Goal: Book appointment/travel/reservation

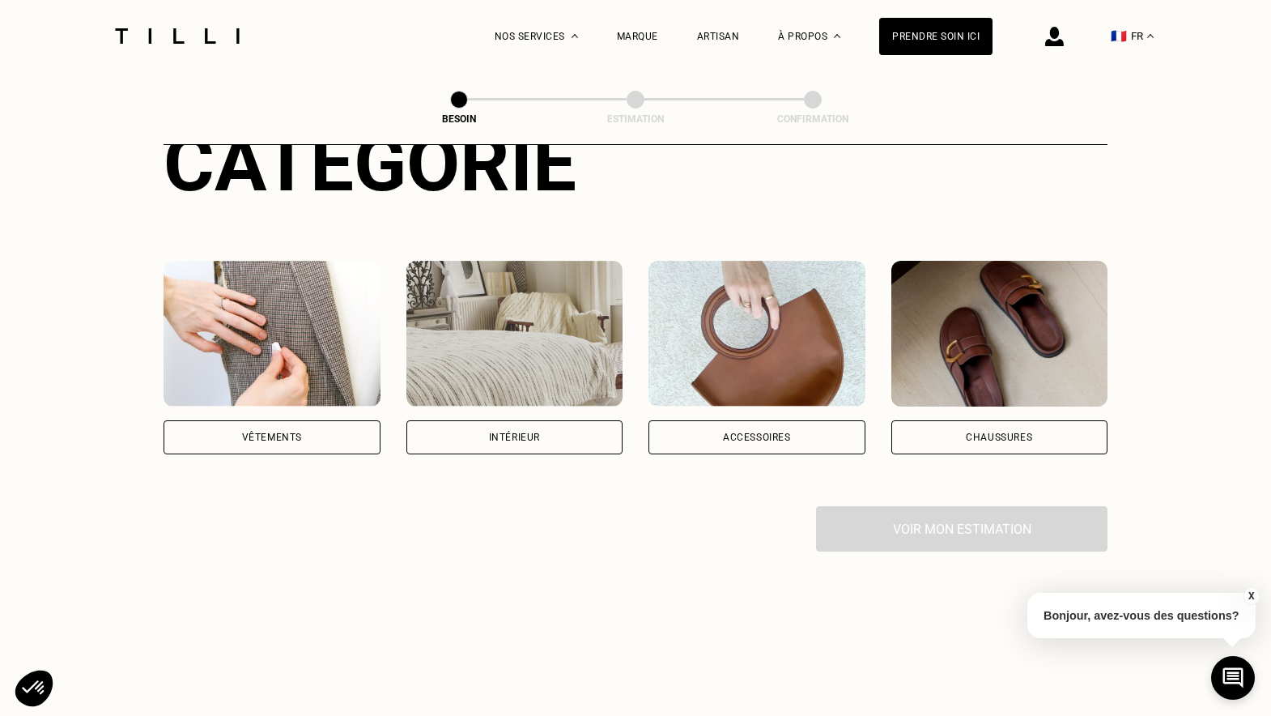
click at [326, 266] on img at bounding box center [272, 334] width 217 height 146
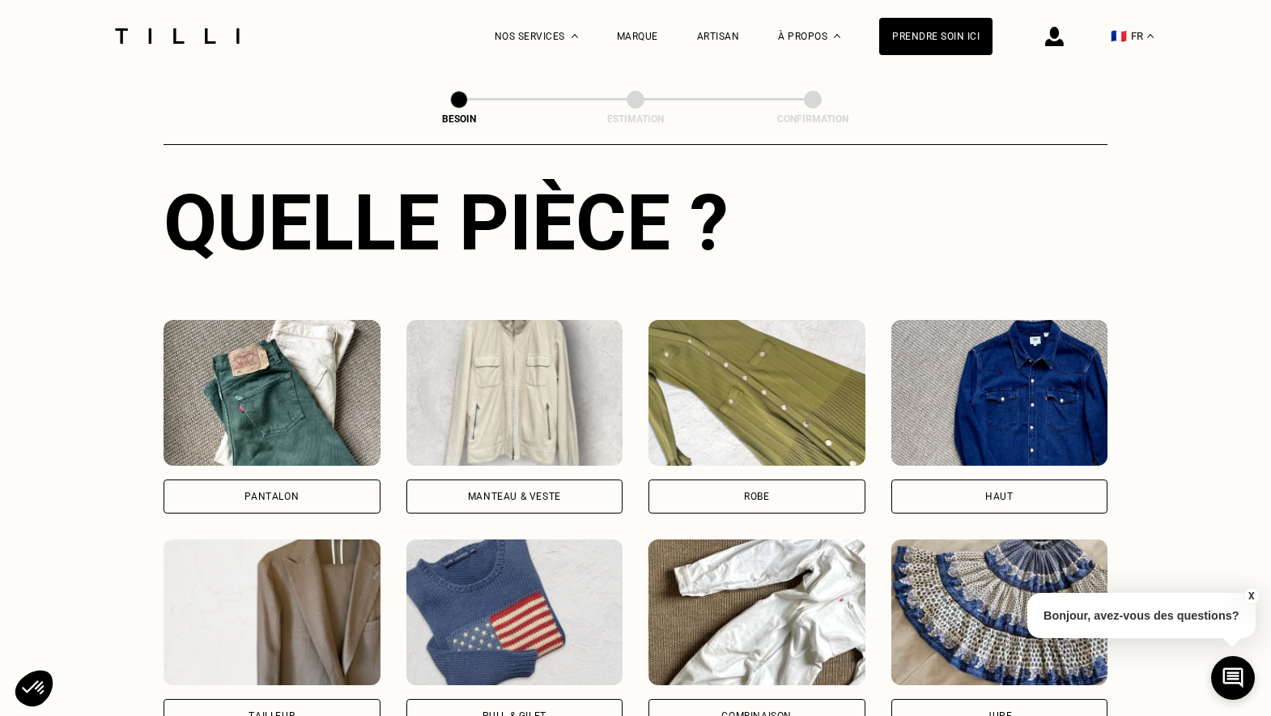
click at [546, 322] on img at bounding box center [514, 393] width 217 height 146
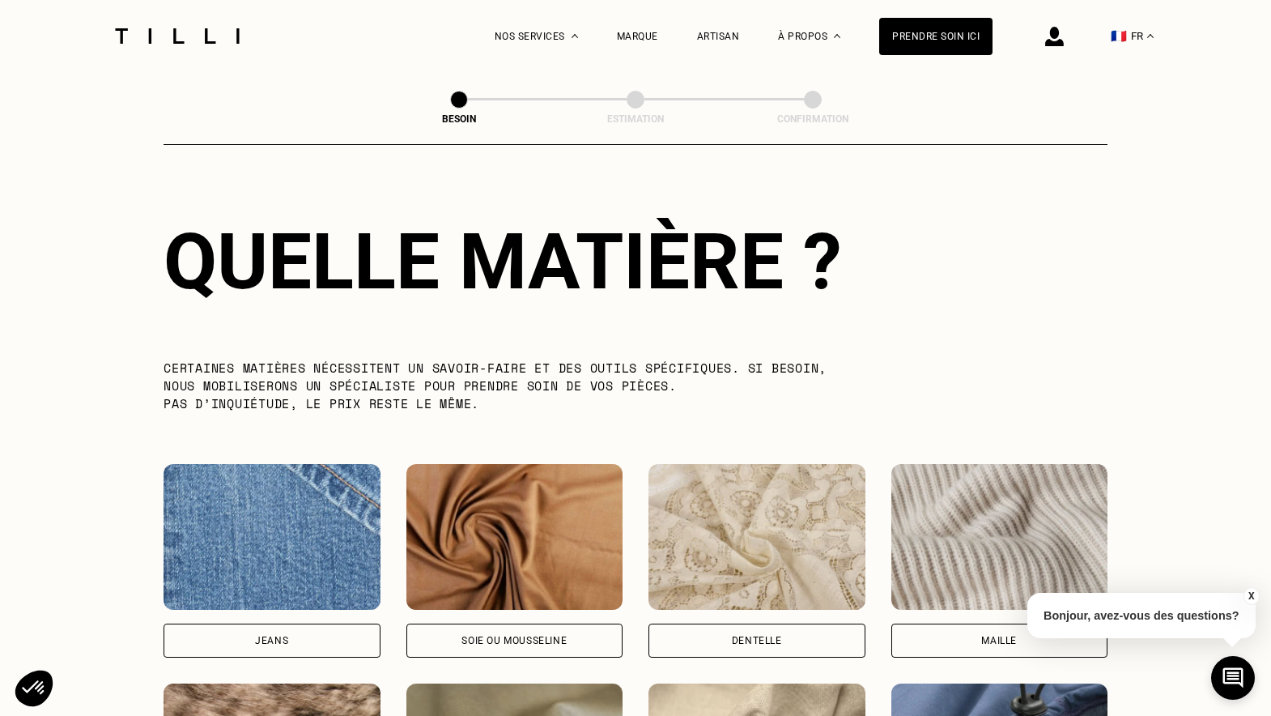
scroll to position [1643, 0]
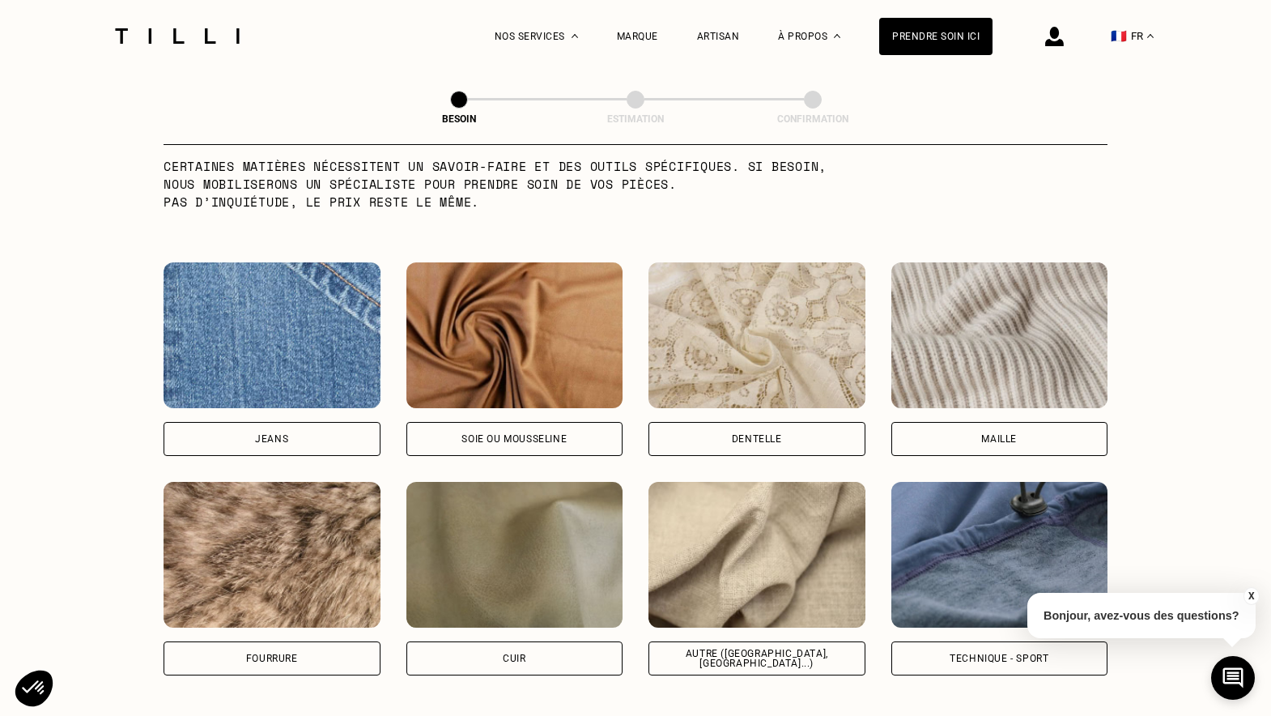
click at [777, 512] on img at bounding box center [756, 555] width 217 height 146
select select "FR"
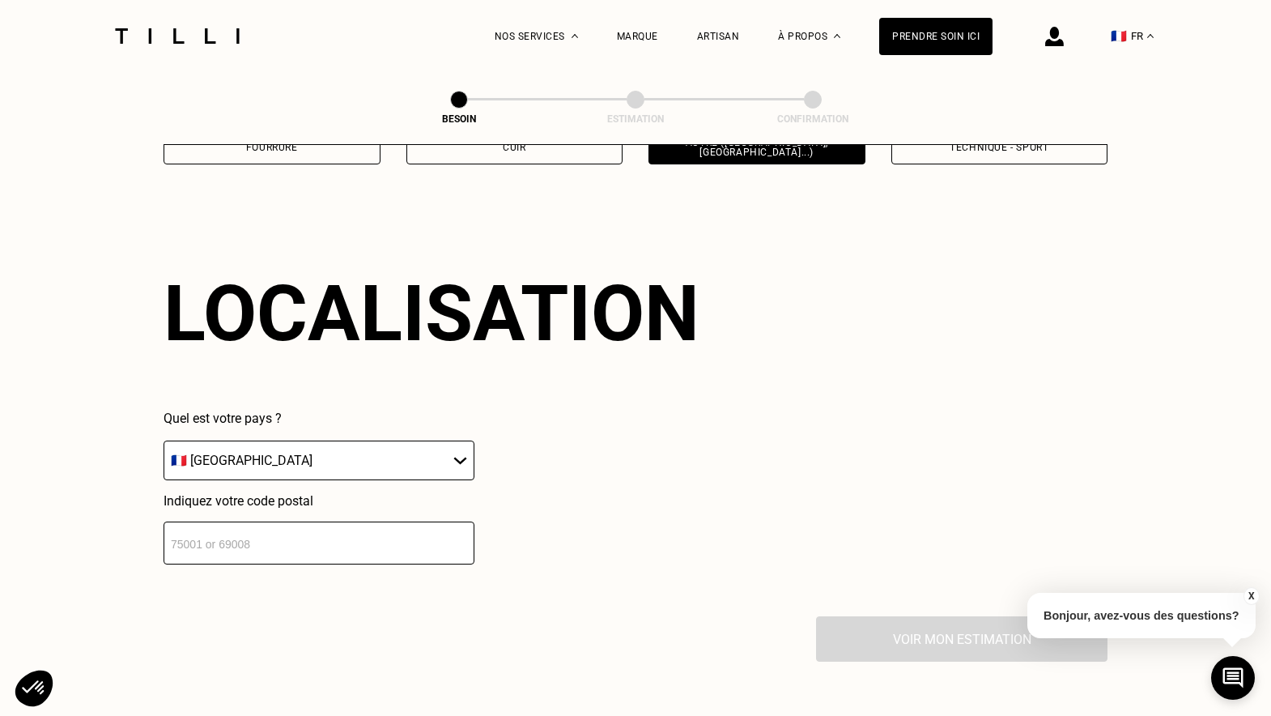
scroll to position [2171, 0]
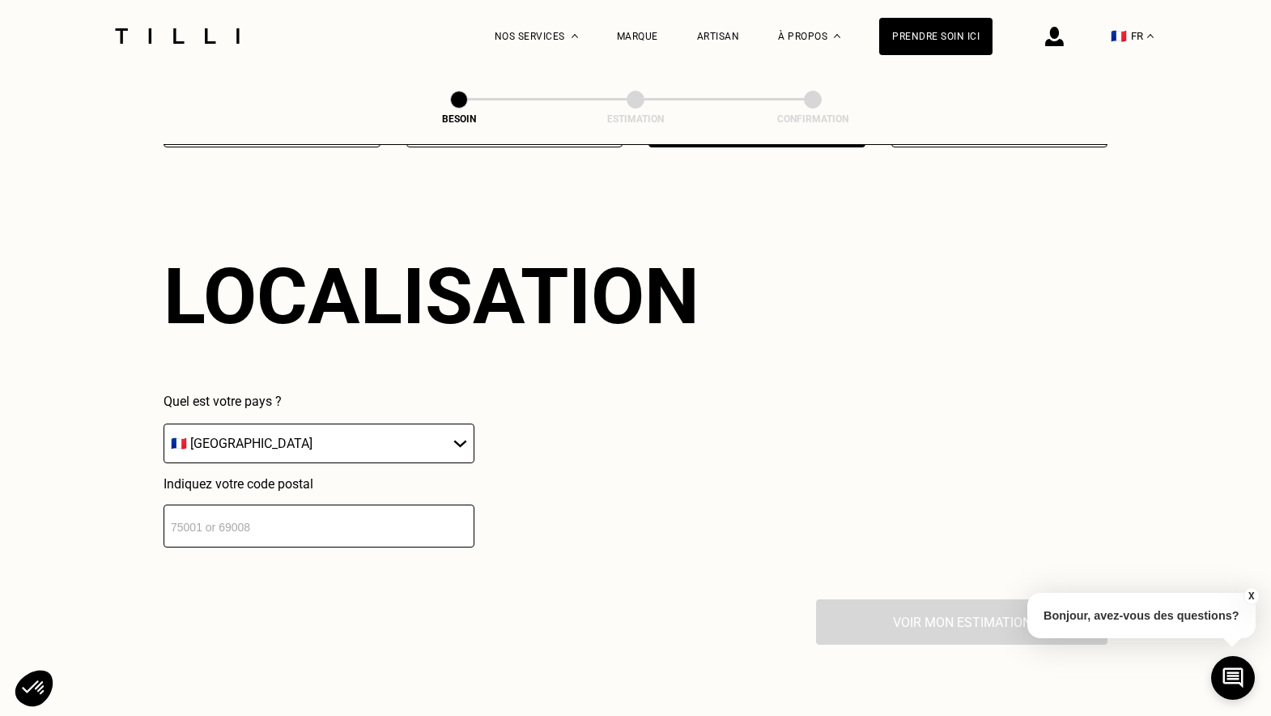
click at [363, 504] on input "number" at bounding box center [319, 525] width 311 height 43
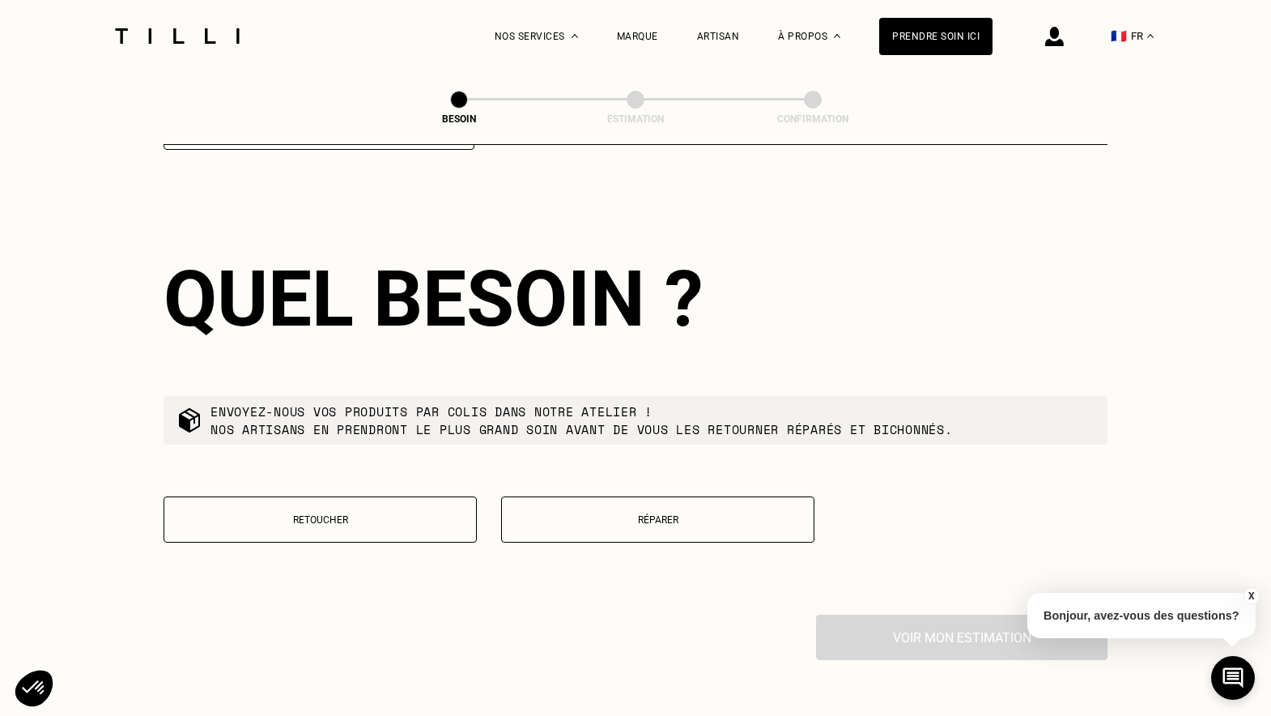
scroll to position [2571, 0]
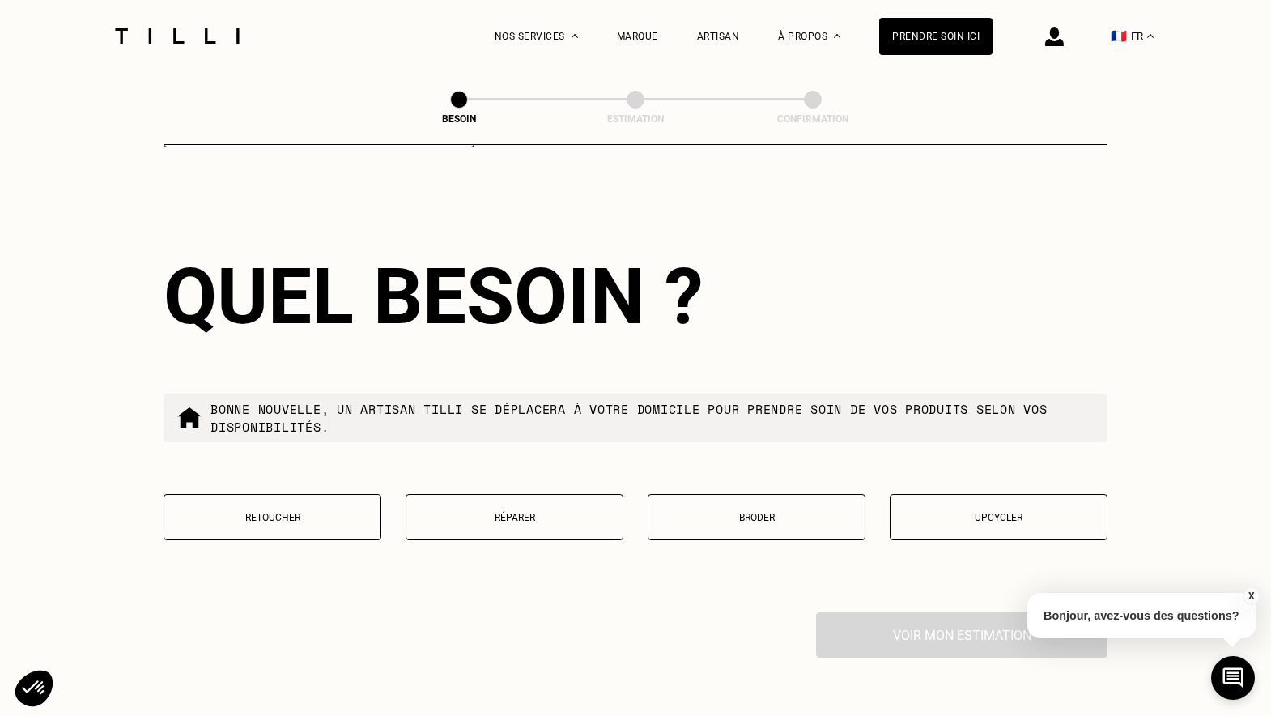
type input "92340"
click at [317, 512] on p "Retoucher" at bounding box center [272, 517] width 200 height 11
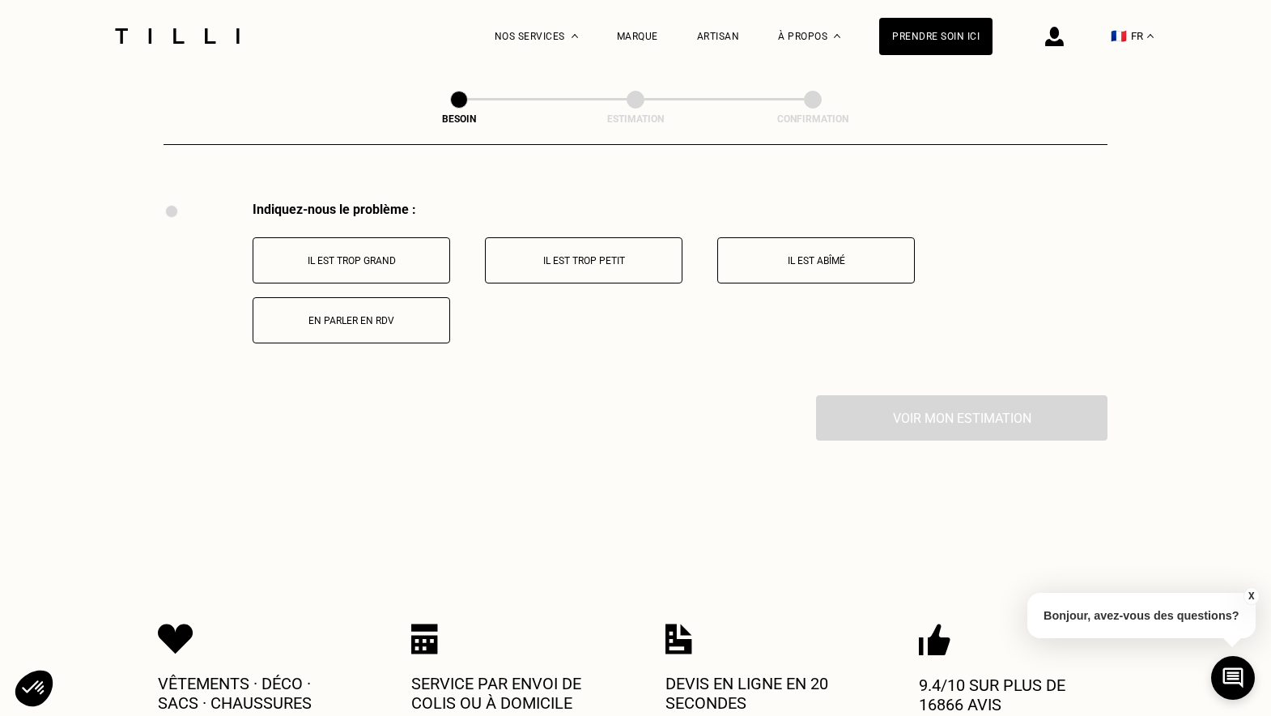
scroll to position [2985, 0]
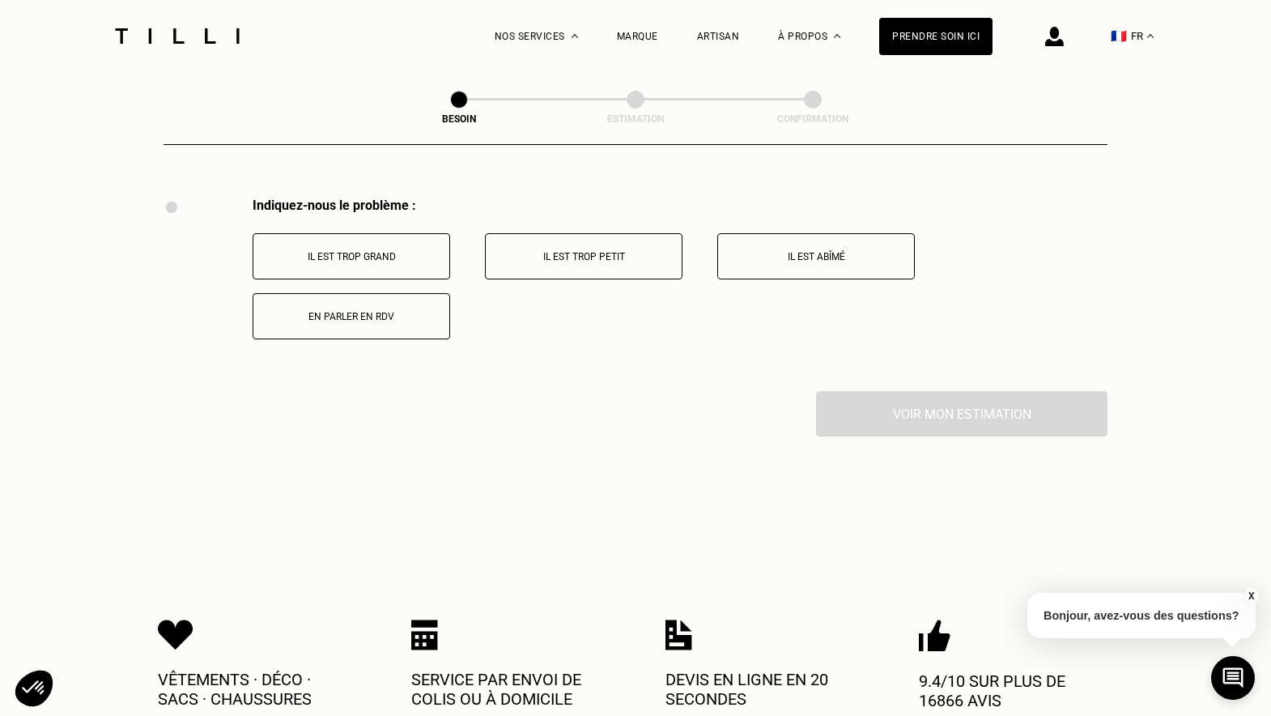
click at [386, 251] on p "Il est trop grand" at bounding box center [351, 256] width 180 height 11
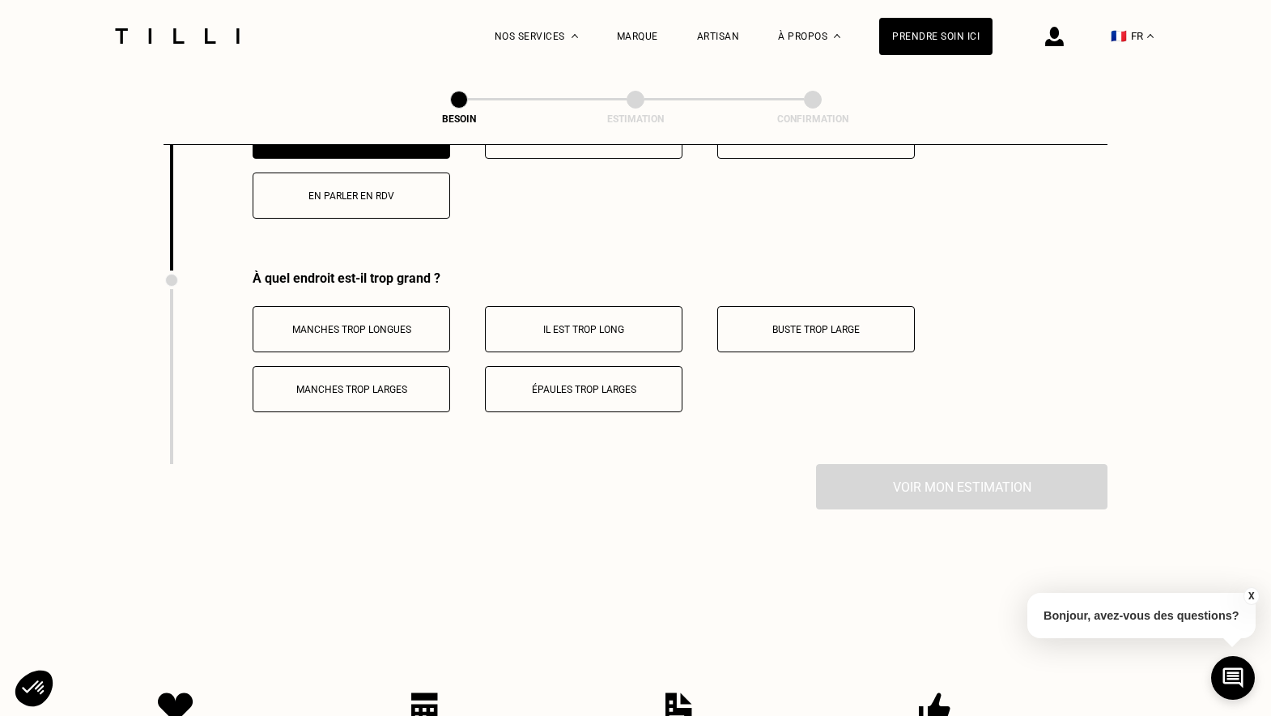
scroll to position [3179, 0]
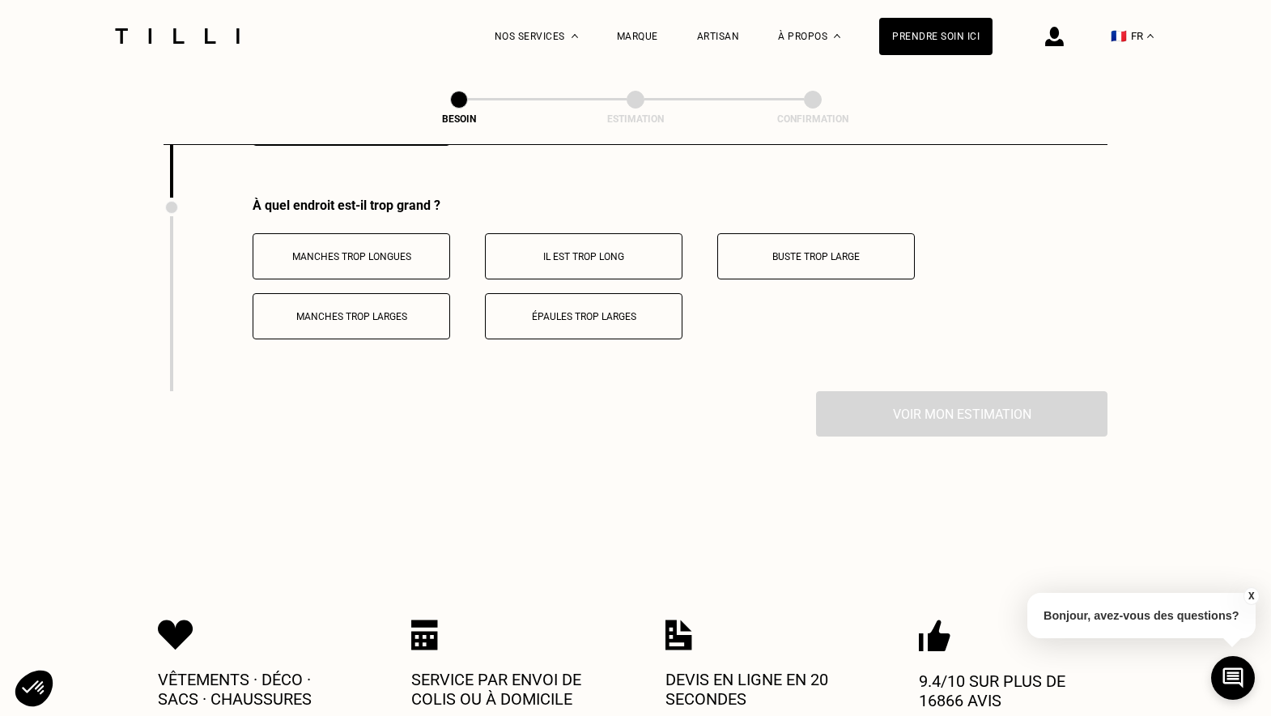
click at [407, 251] on p "Manches trop longues" at bounding box center [351, 256] width 180 height 11
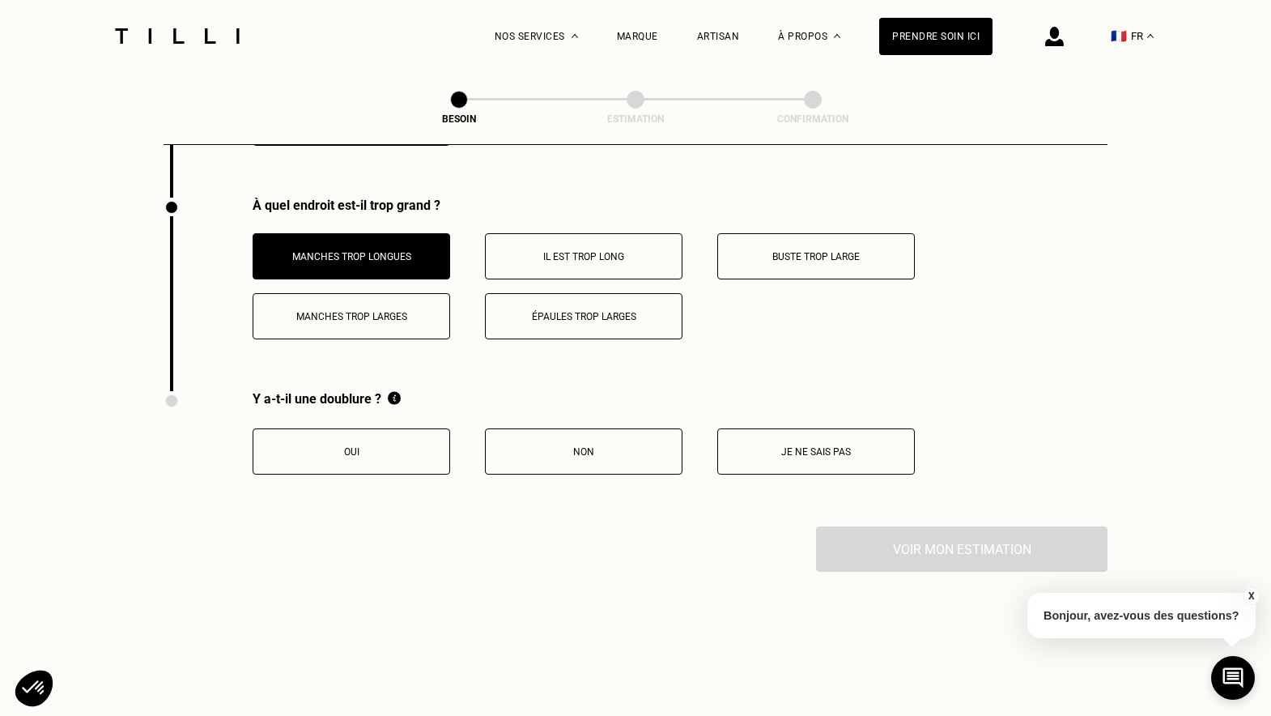
click at [397, 428] on button "Oui" at bounding box center [352, 451] width 198 height 46
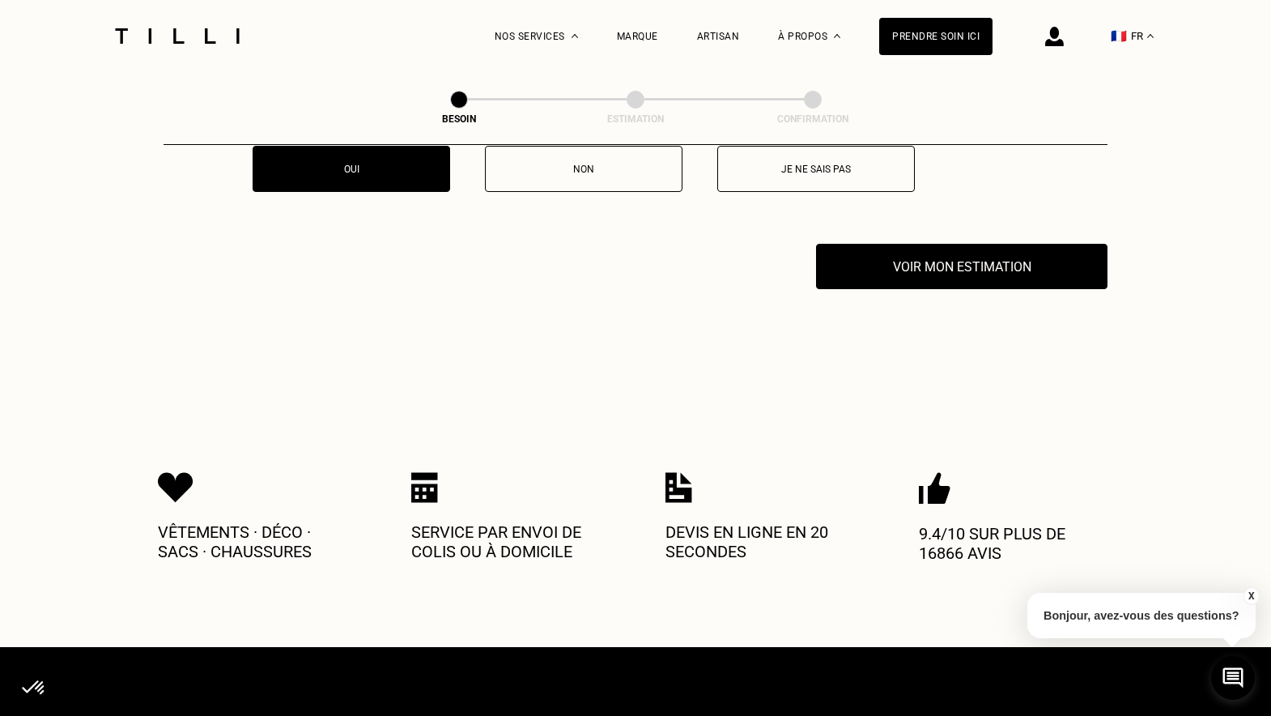
scroll to position [3466, 0]
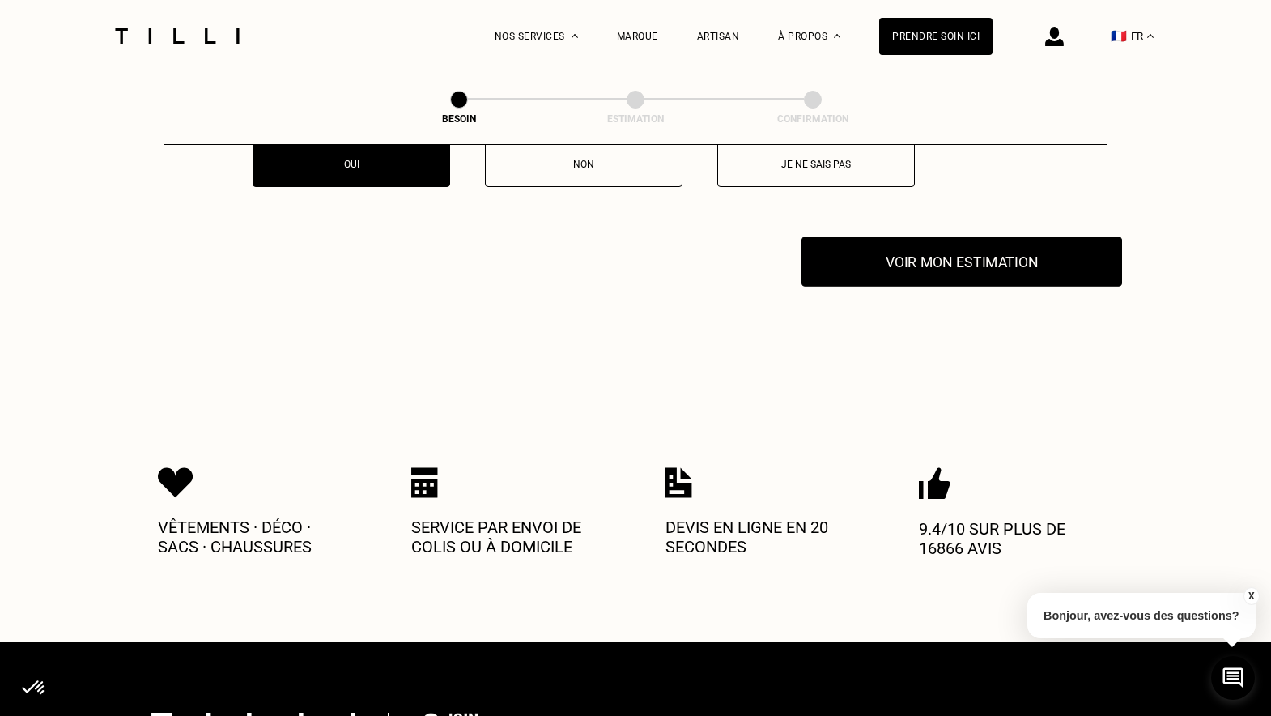
click at [965, 253] on button "Voir mon estimation" at bounding box center [961, 261] width 321 height 50
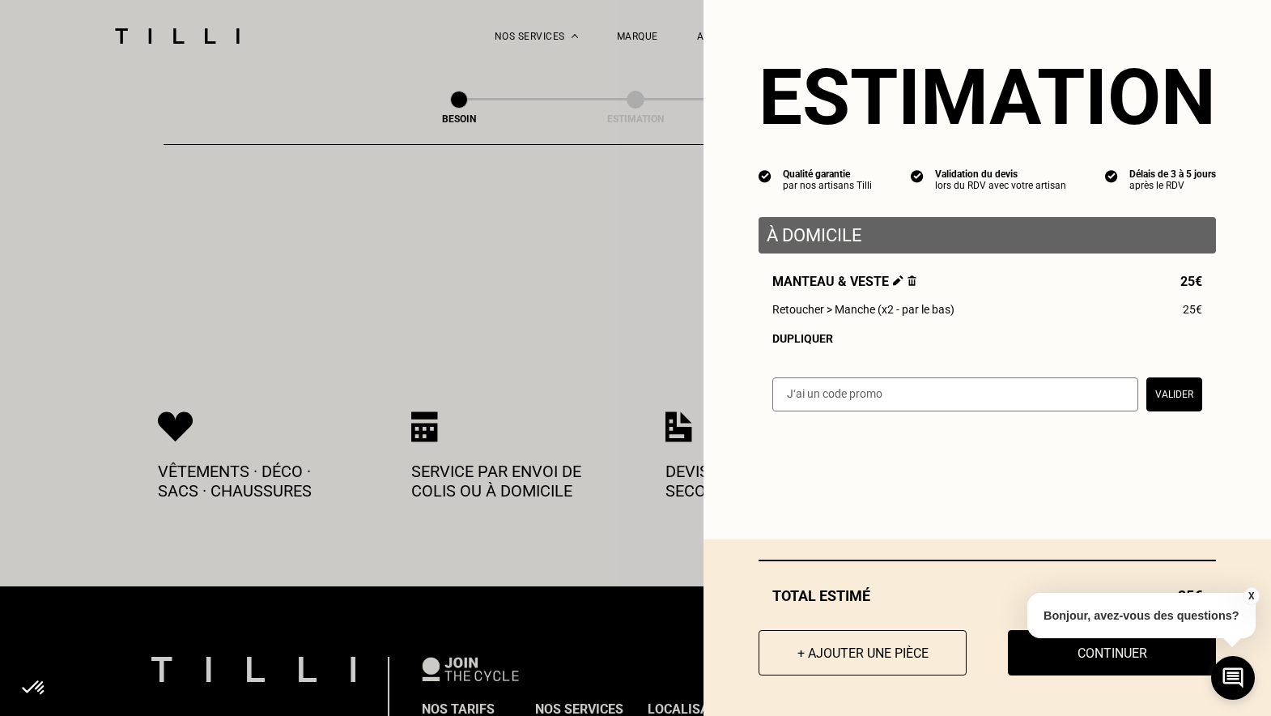
scroll to position [3444, 0]
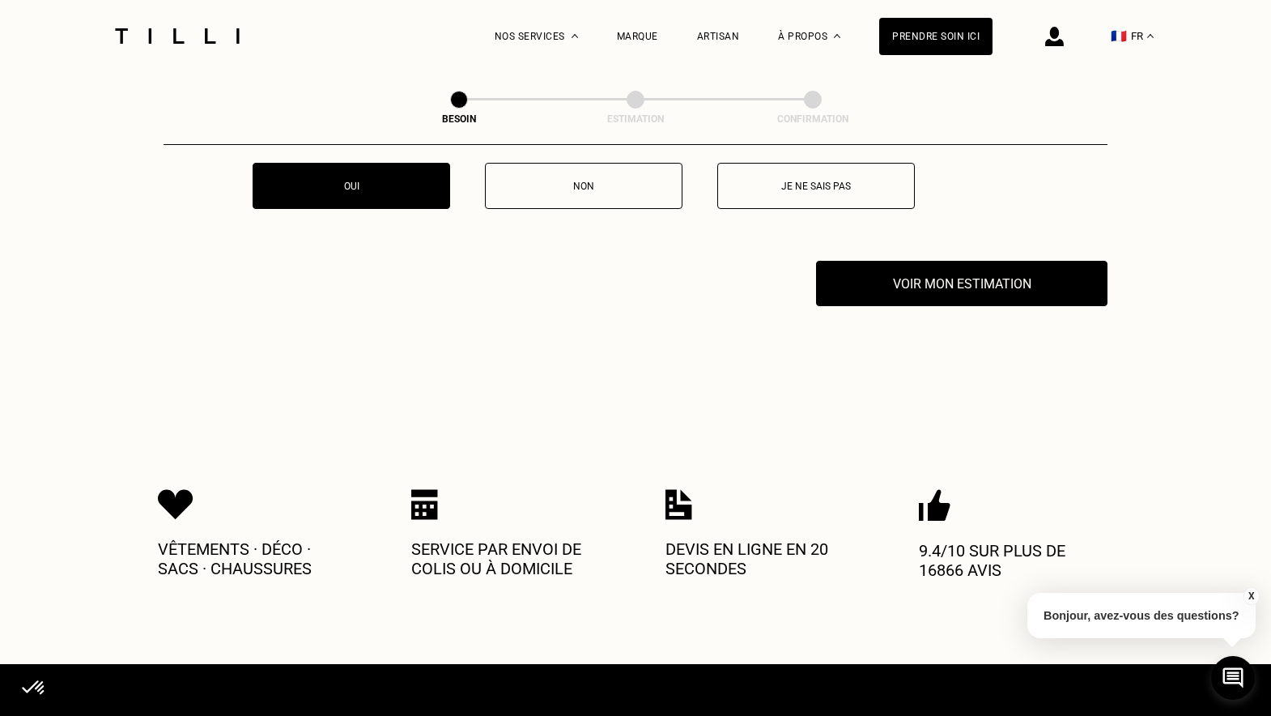
click at [1248, 595] on button "X" at bounding box center [1251, 596] width 16 height 18
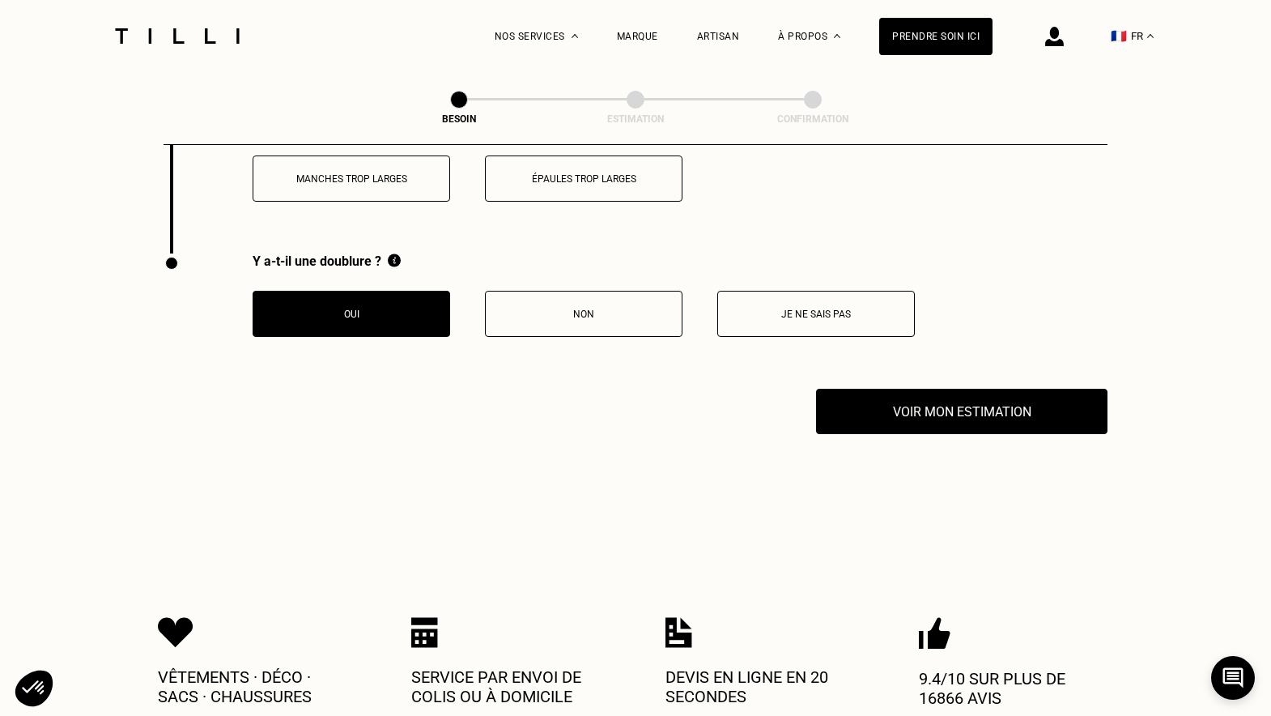
scroll to position [3293, 0]
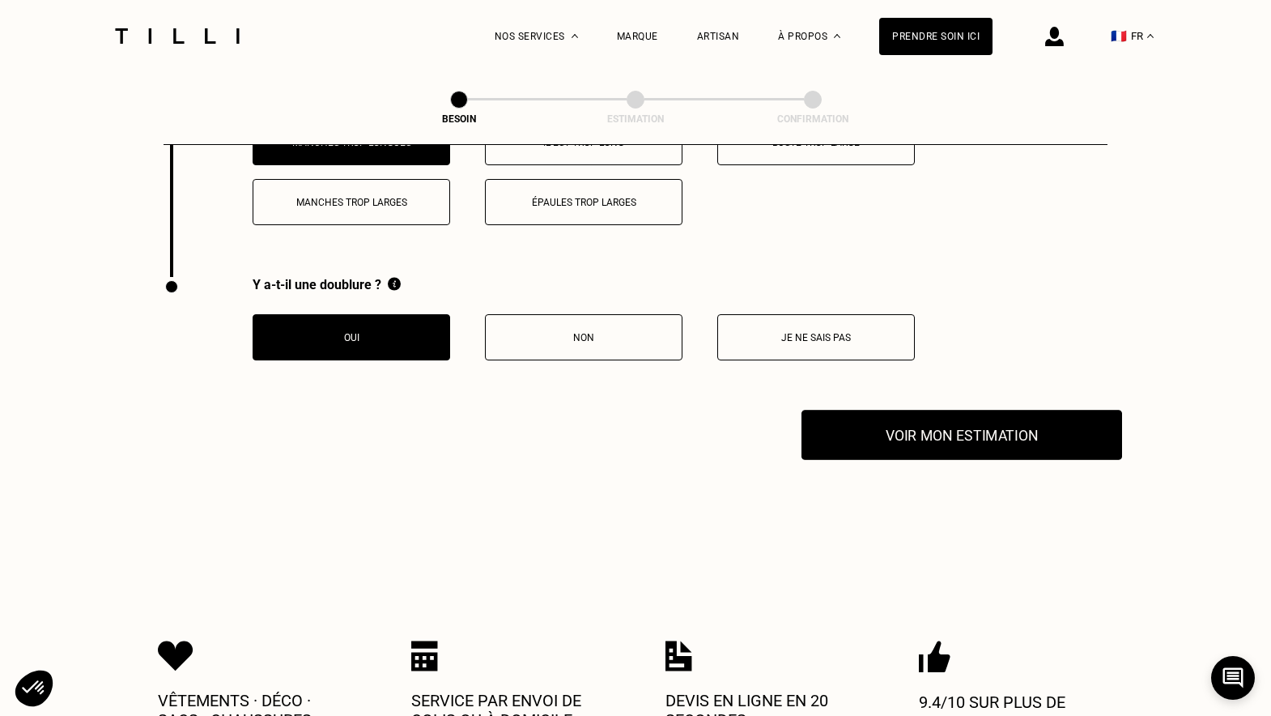
click at [948, 413] on button "Voir mon estimation" at bounding box center [961, 435] width 321 height 50
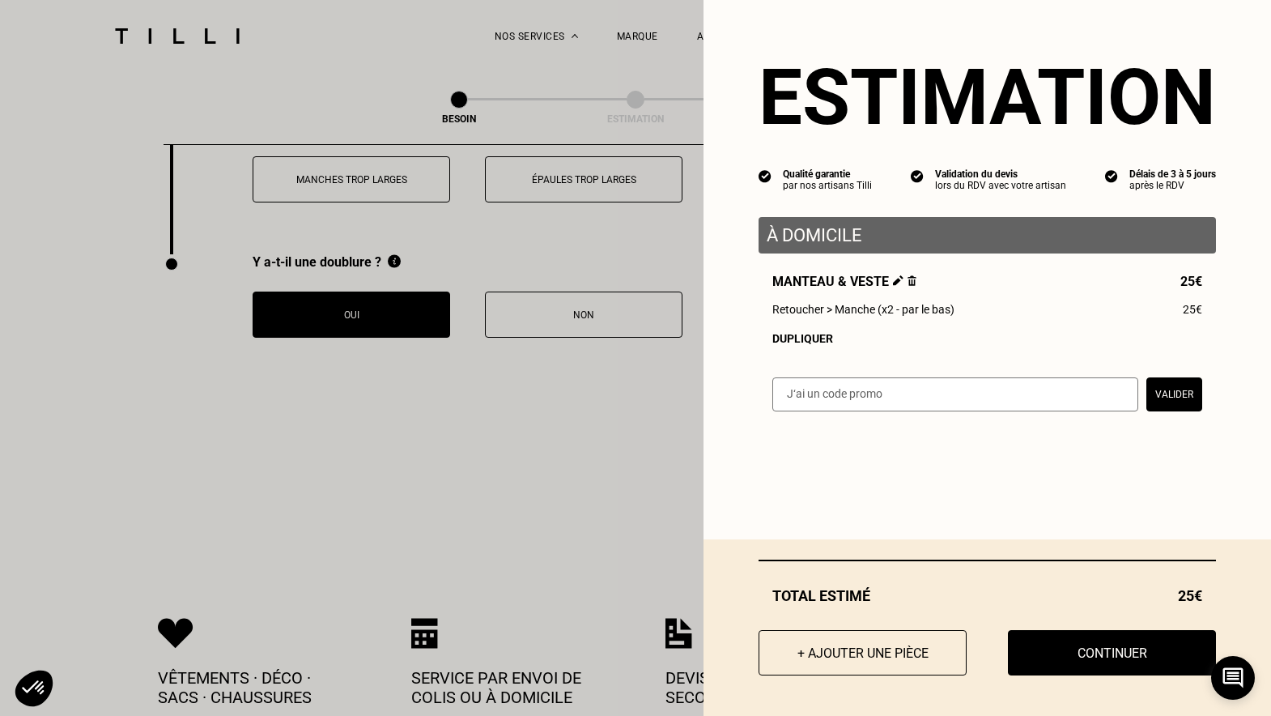
scroll to position [3316, 0]
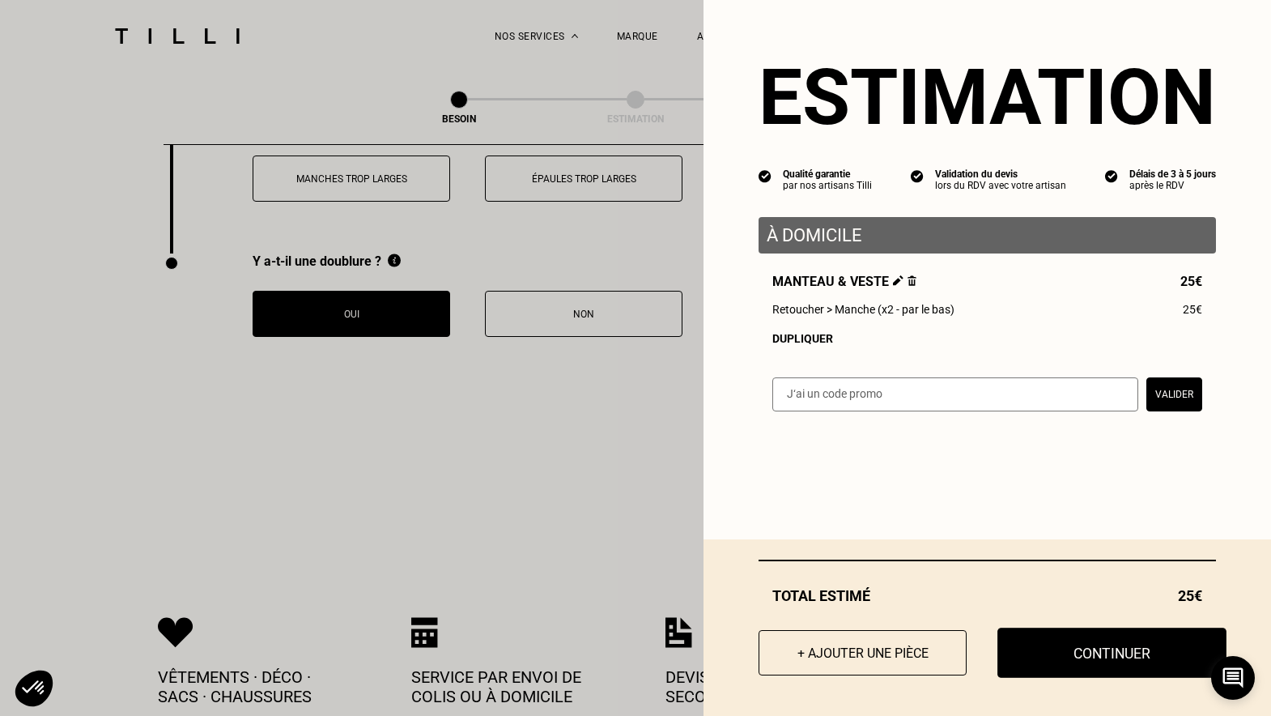
click at [1074, 662] on button "Continuer" at bounding box center [1111, 652] width 229 height 50
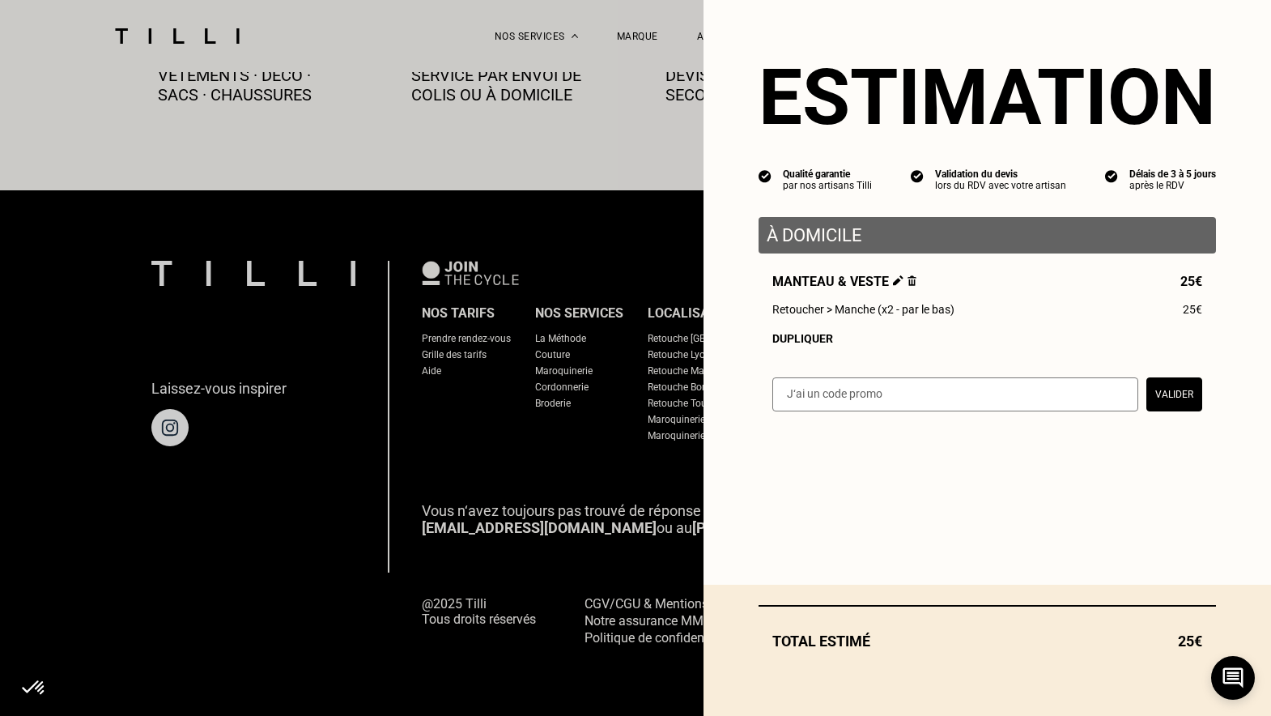
scroll to position [920, 0]
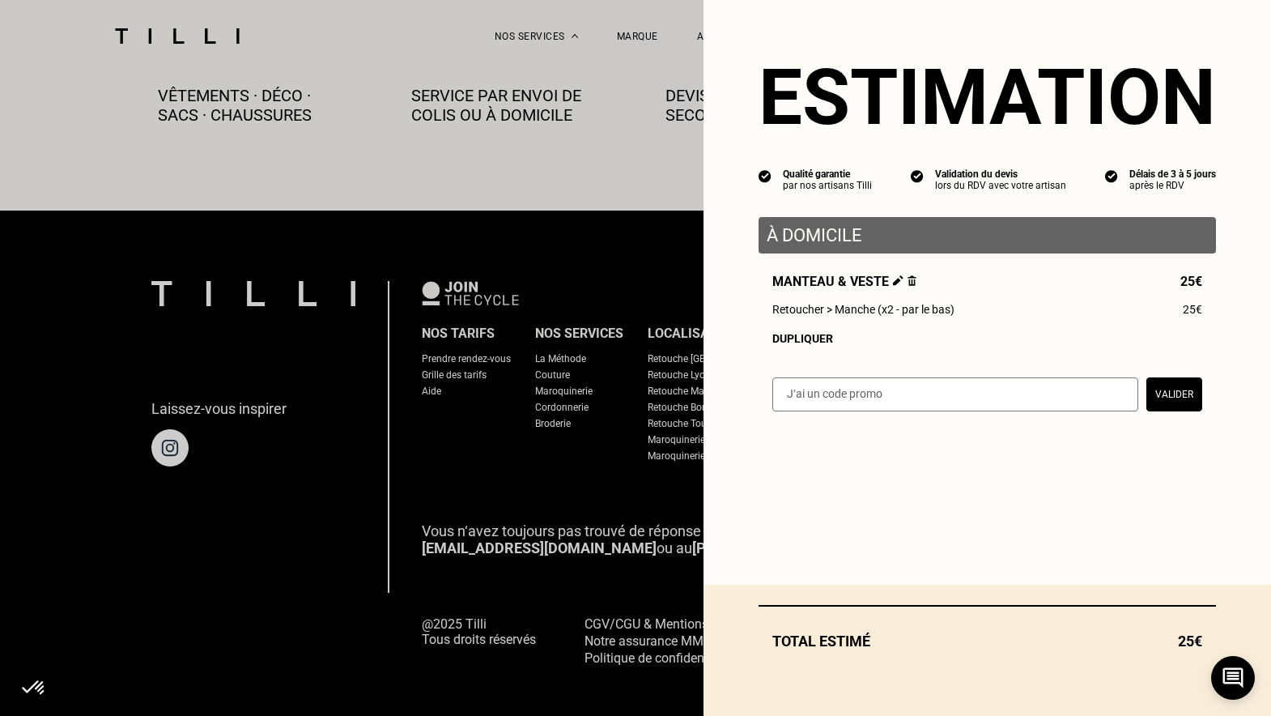
select select "FR"
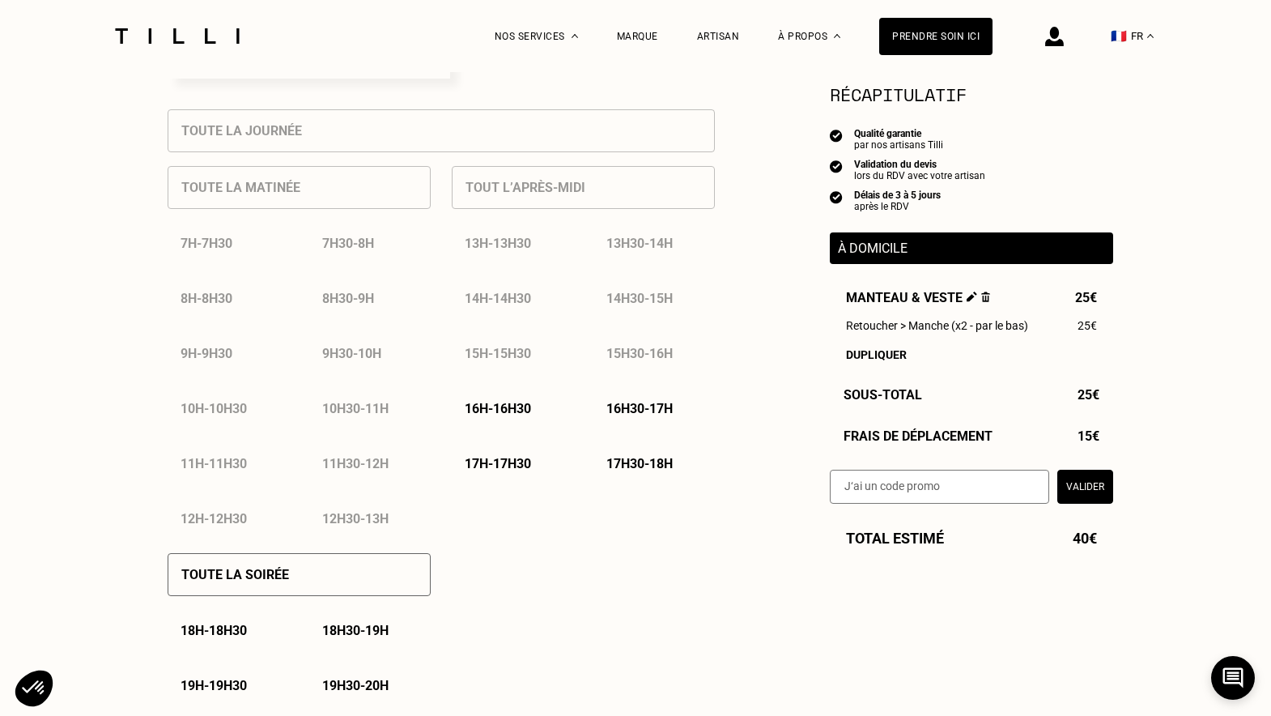
scroll to position [715, 0]
click at [520, 406] on p "16h - 16h30" at bounding box center [498, 409] width 66 height 15
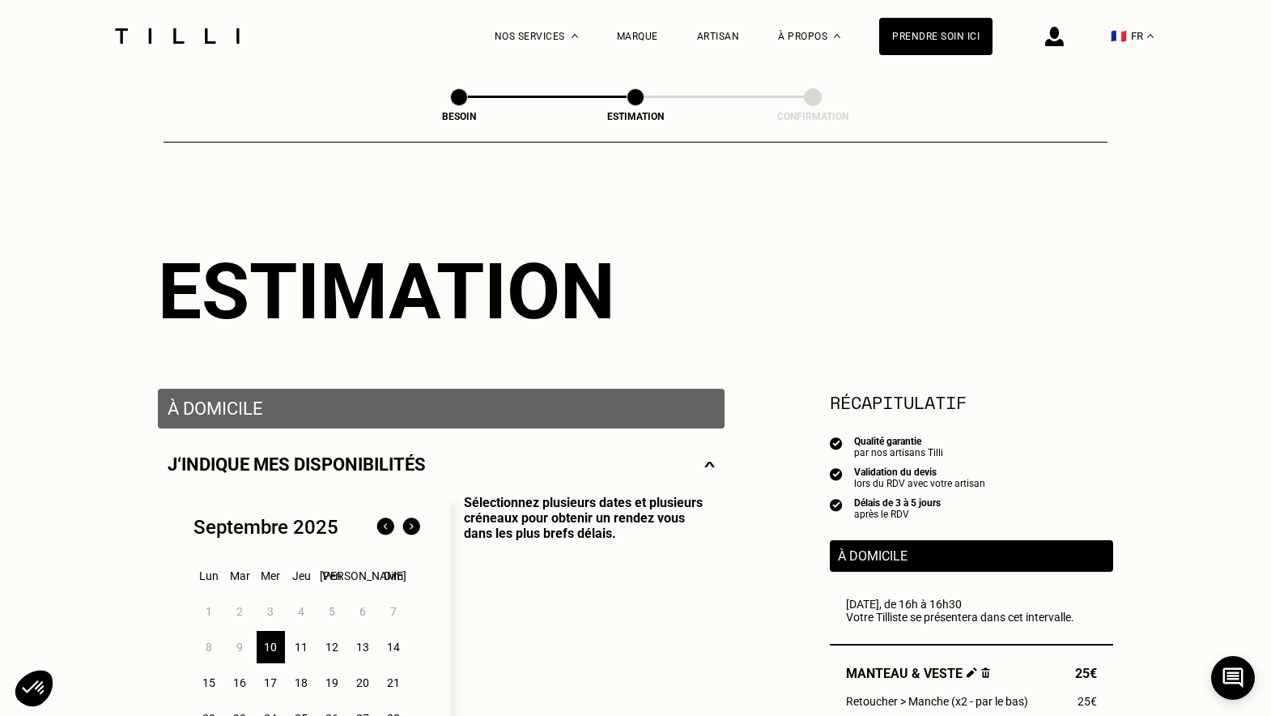
scroll to position [0, 0]
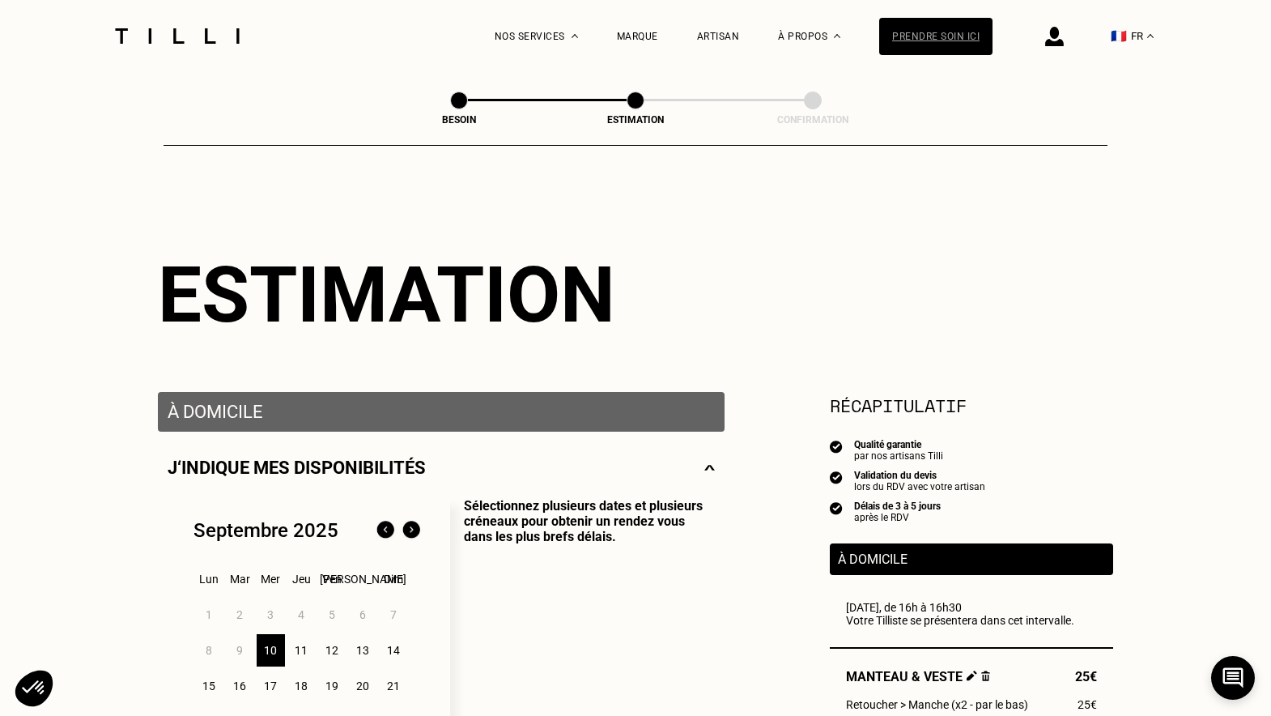
click at [915, 37] on div "Prendre soin ici" at bounding box center [935, 36] width 113 height 37
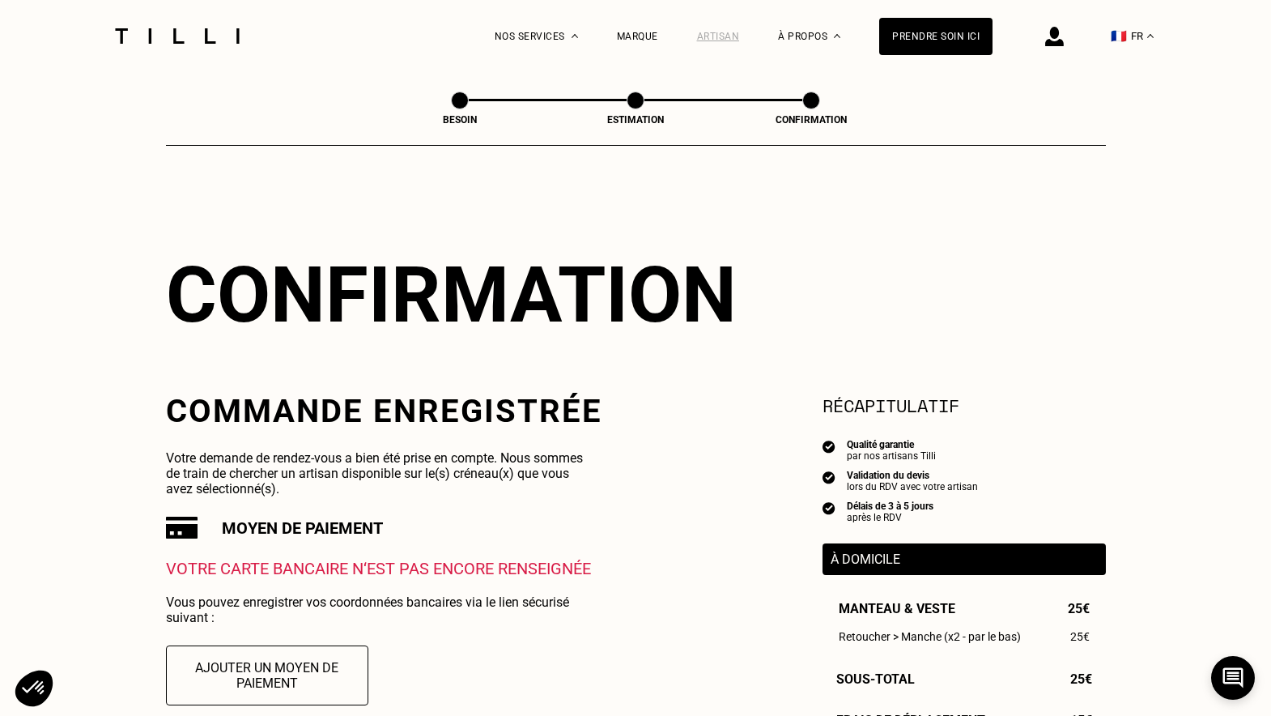
click at [710, 31] on div "Artisan" at bounding box center [718, 36] width 43 height 11
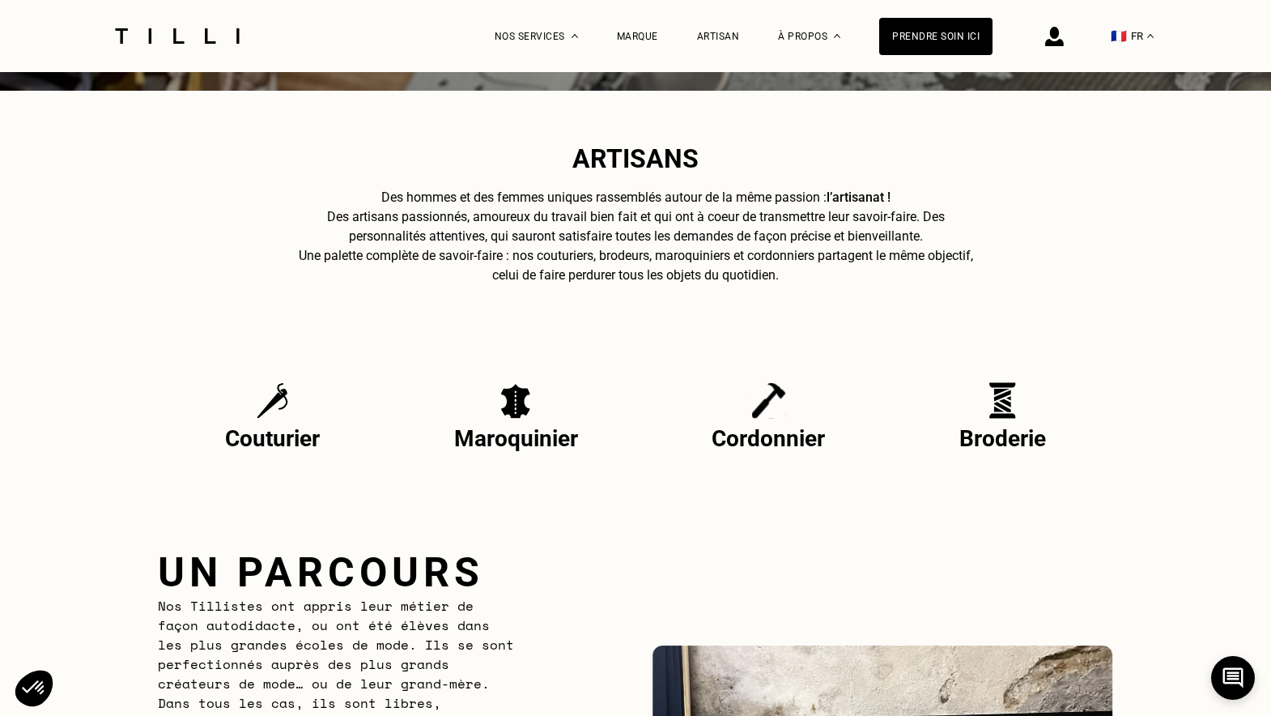
scroll to position [508, 0]
click at [643, 39] on div "Marque" at bounding box center [637, 36] width 41 height 11
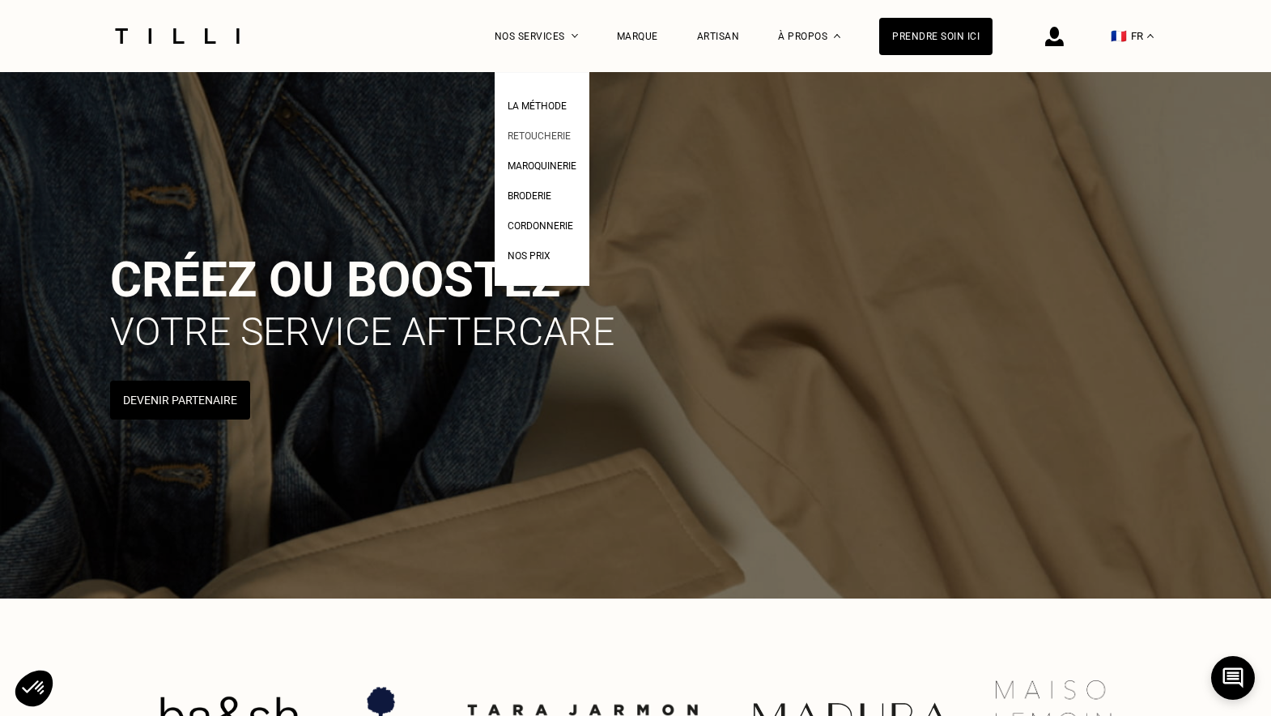
click at [551, 133] on span "Retoucherie" at bounding box center [539, 135] width 63 height 11
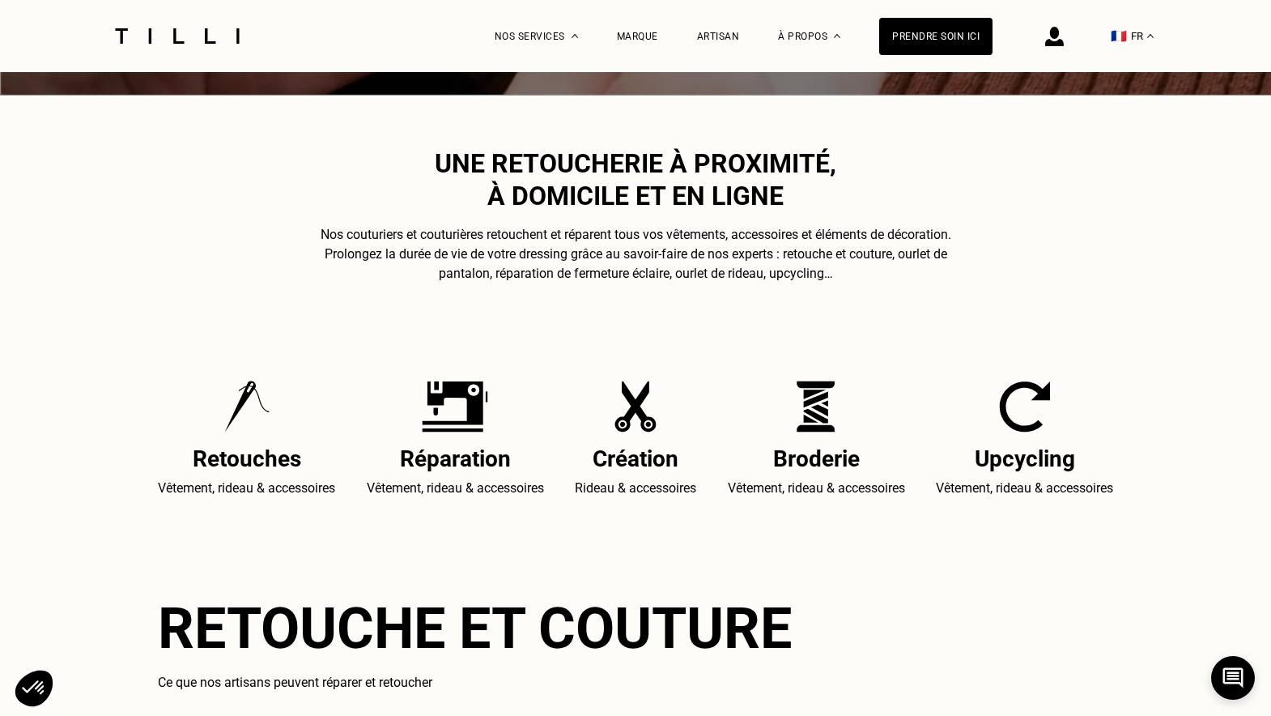
scroll to position [646, 0]
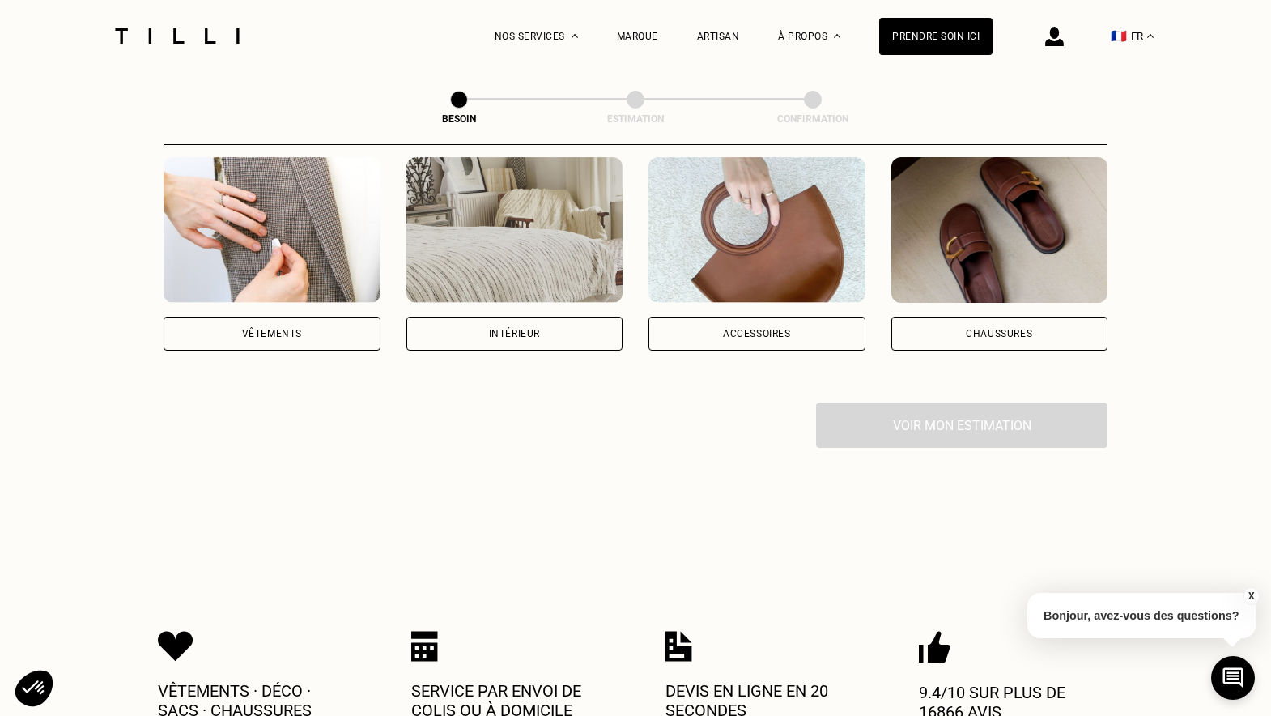
click at [312, 237] on img at bounding box center [272, 230] width 217 height 146
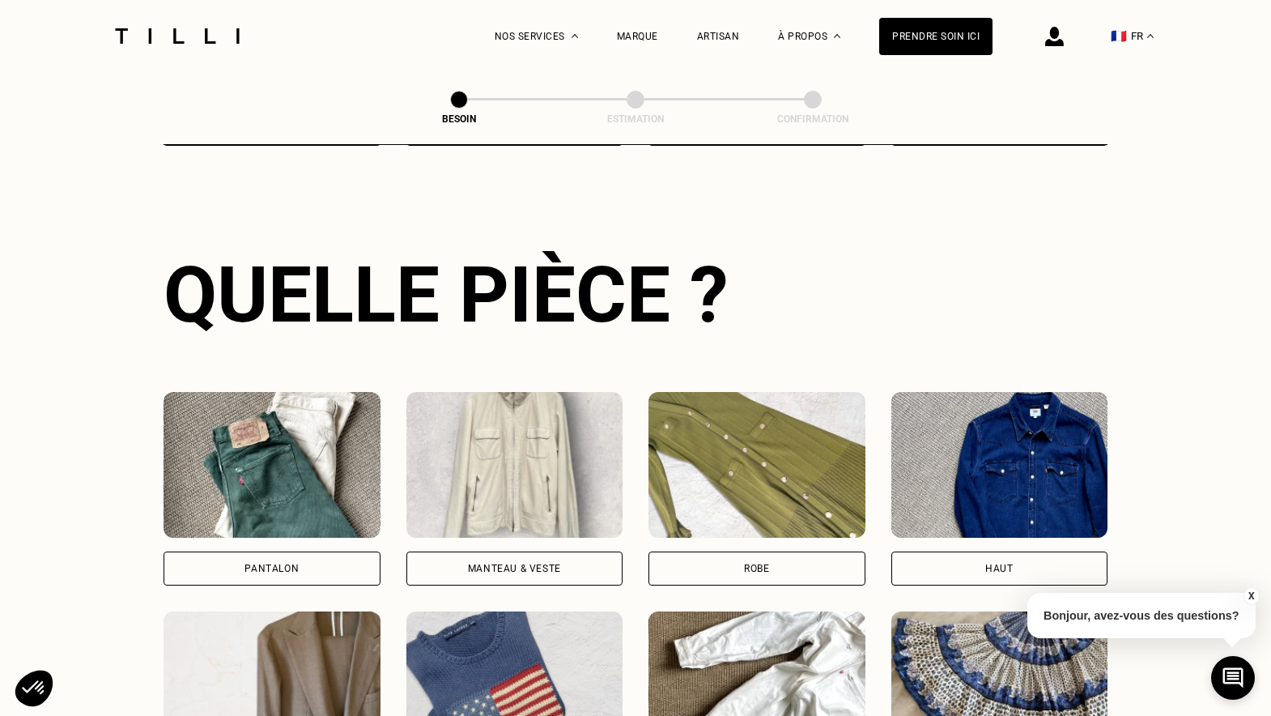
click at [521, 395] on img at bounding box center [514, 465] width 217 height 146
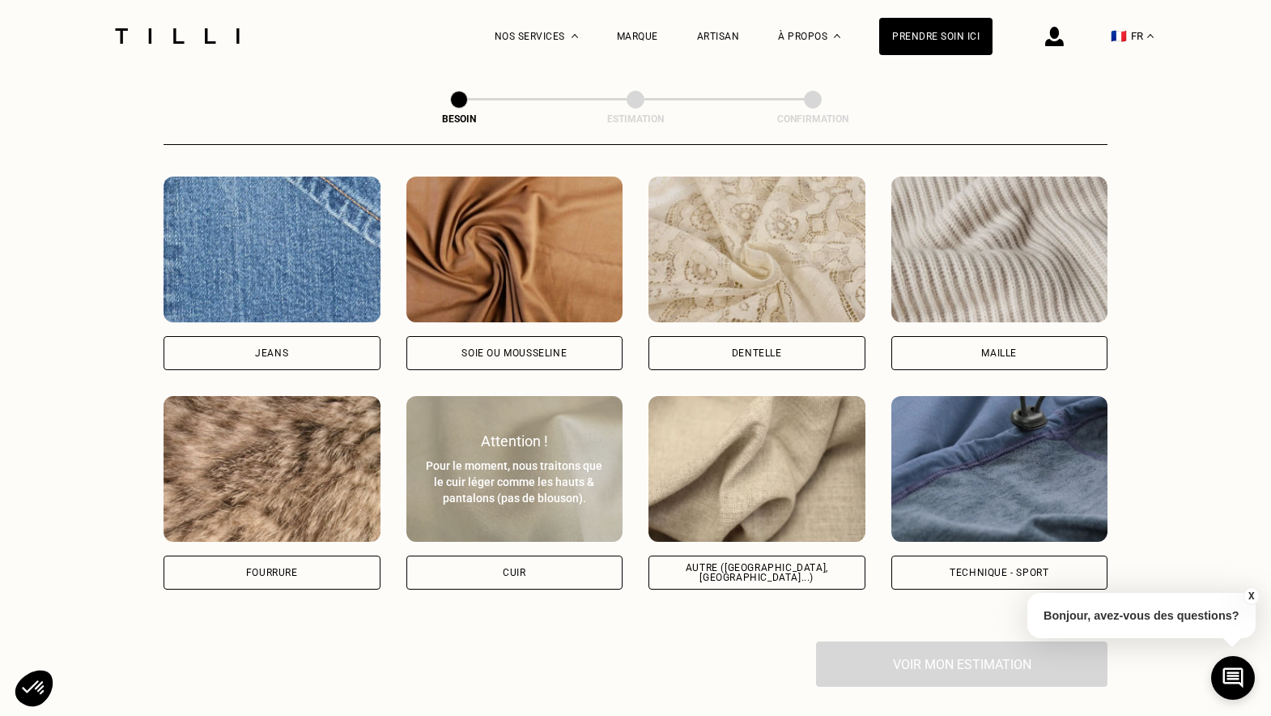
scroll to position [1729, 0]
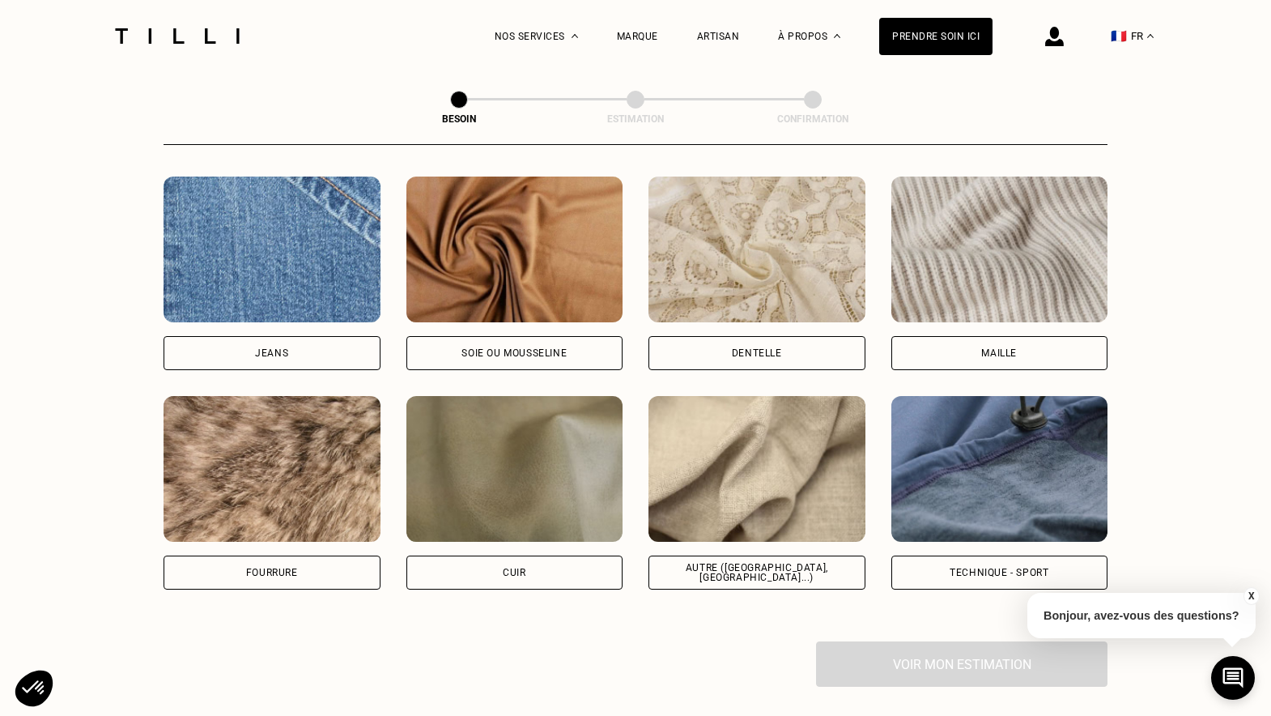
click at [737, 439] on img at bounding box center [756, 469] width 217 height 146
select select "FR"
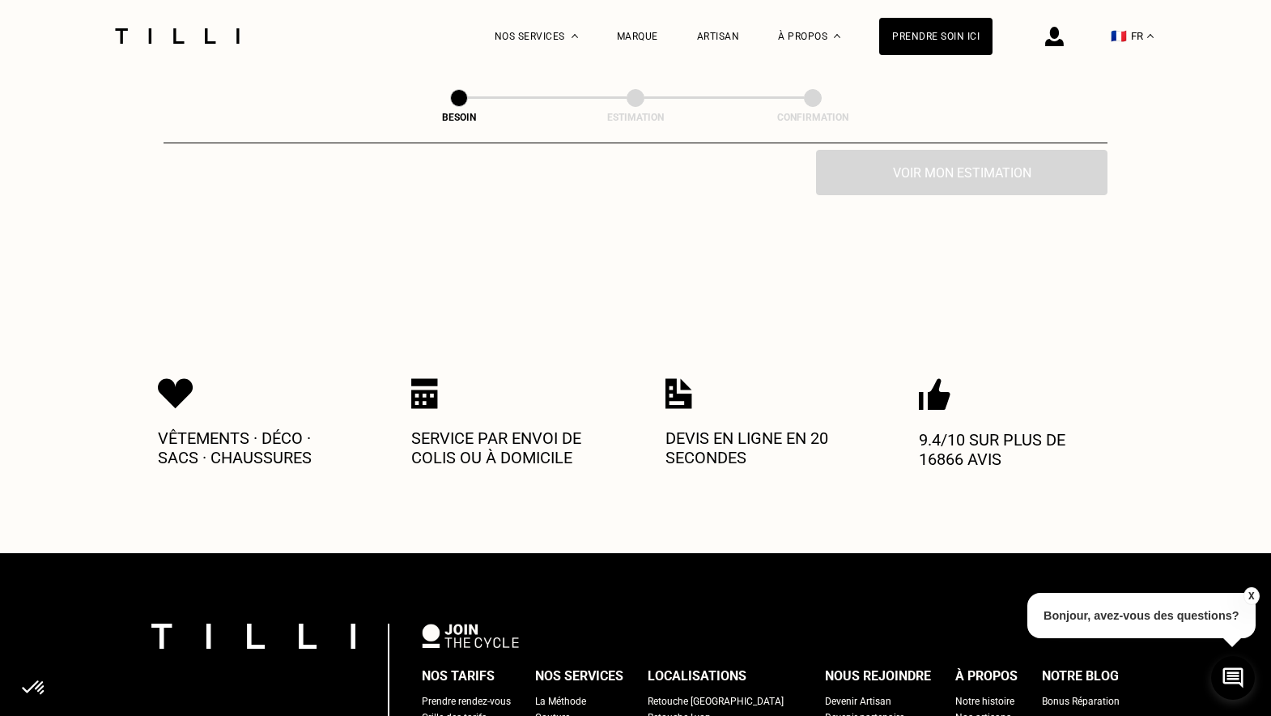
scroll to position [2599, 0]
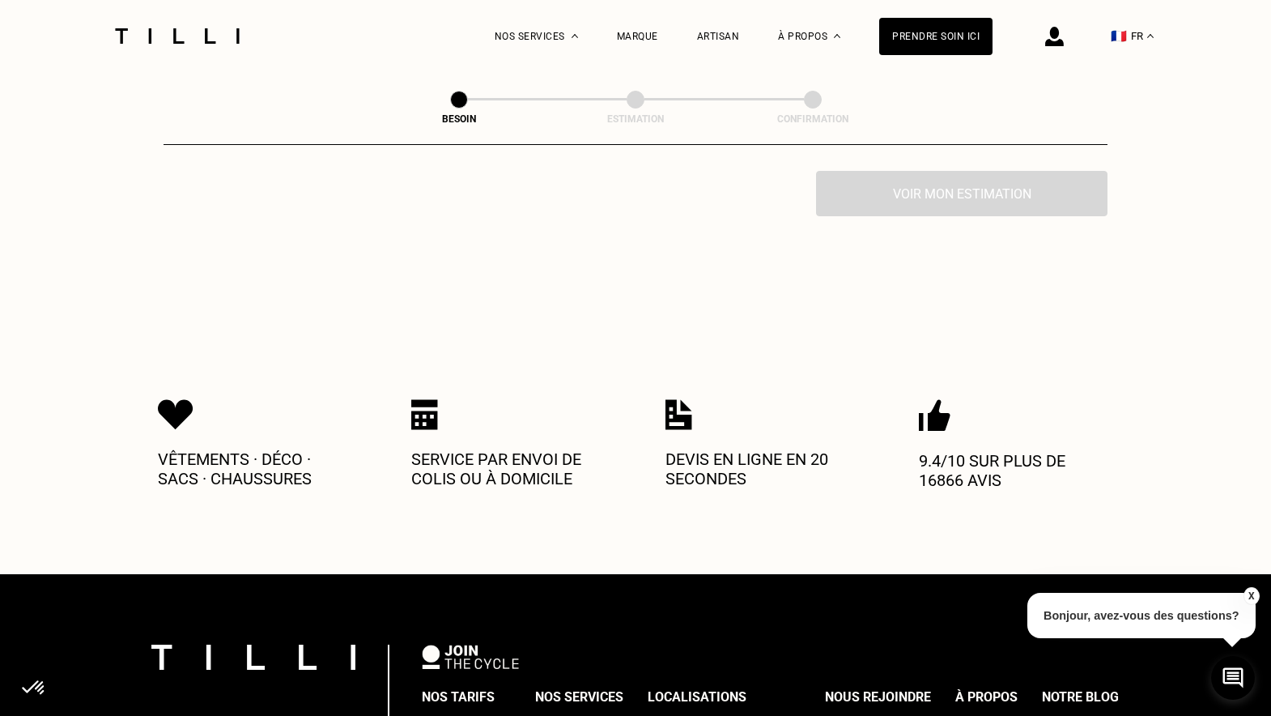
click at [1247, 594] on button "X" at bounding box center [1251, 596] width 16 height 18
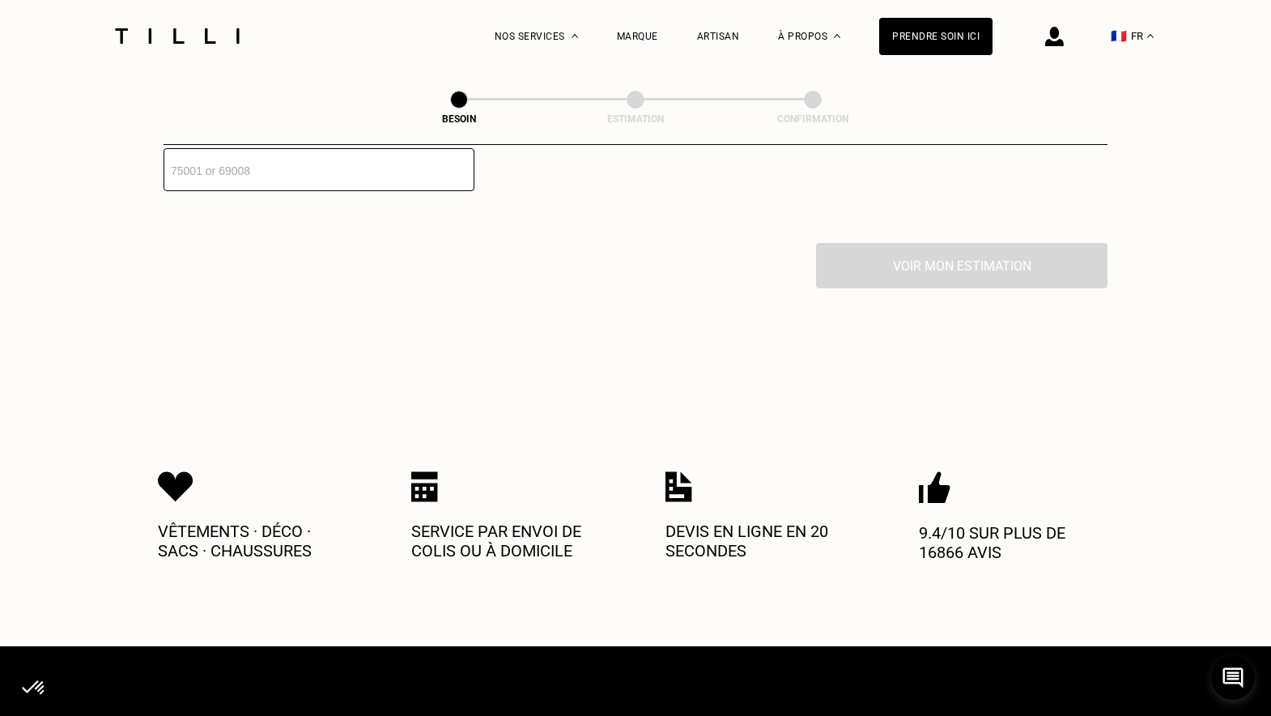
scroll to position [2326, 0]
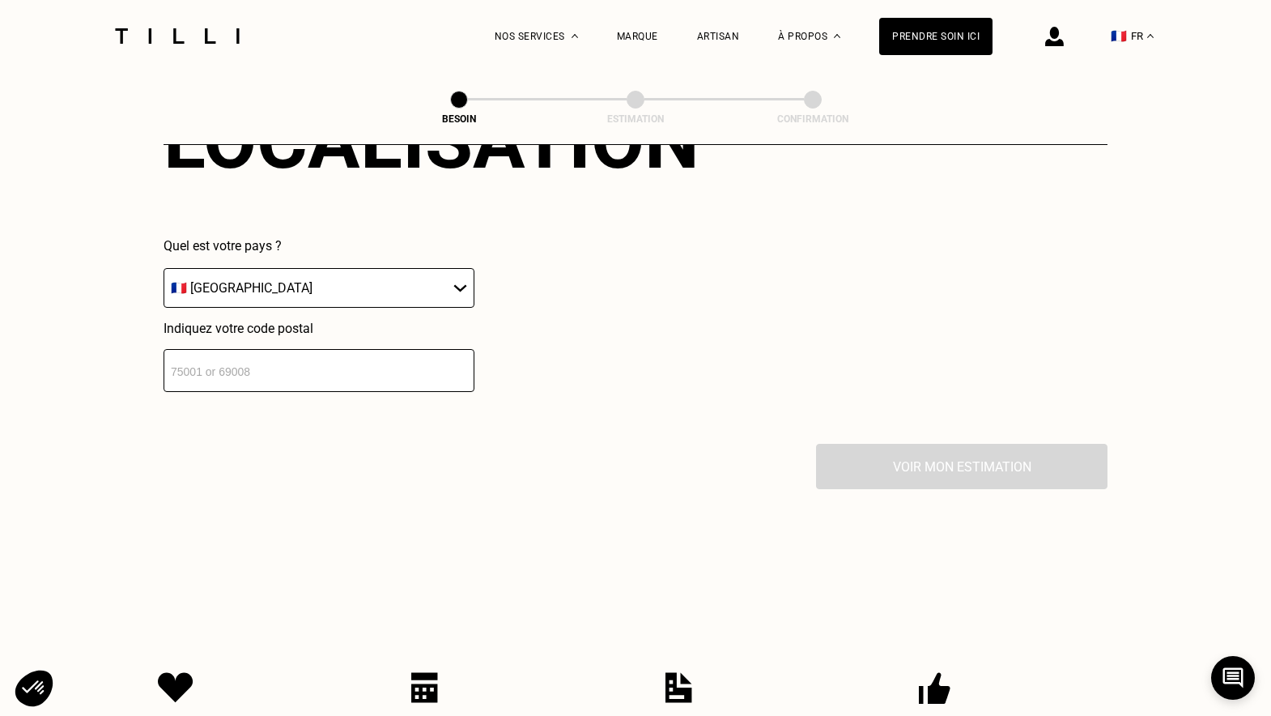
click at [413, 365] on input "number" at bounding box center [319, 370] width 311 height 43
click at [414, 351] on input "number" at bounding box center [319, 370] width 311 height 43
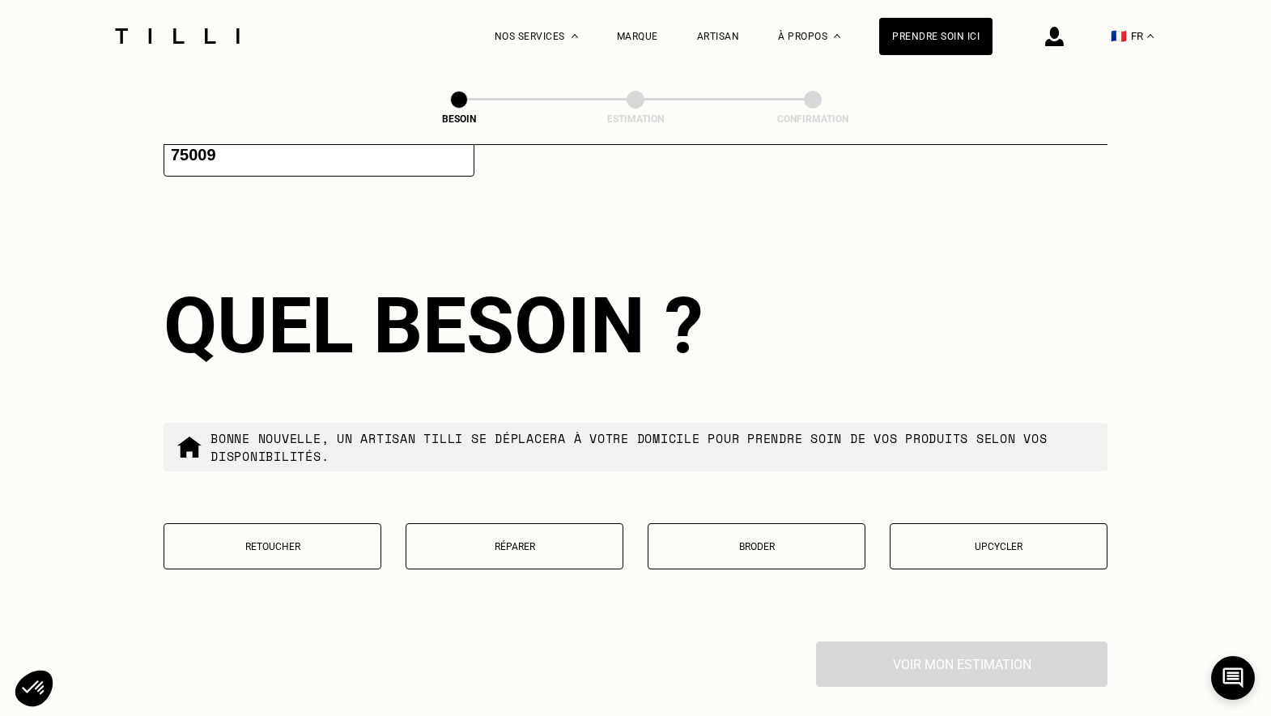
scroll to position [2571, 0]
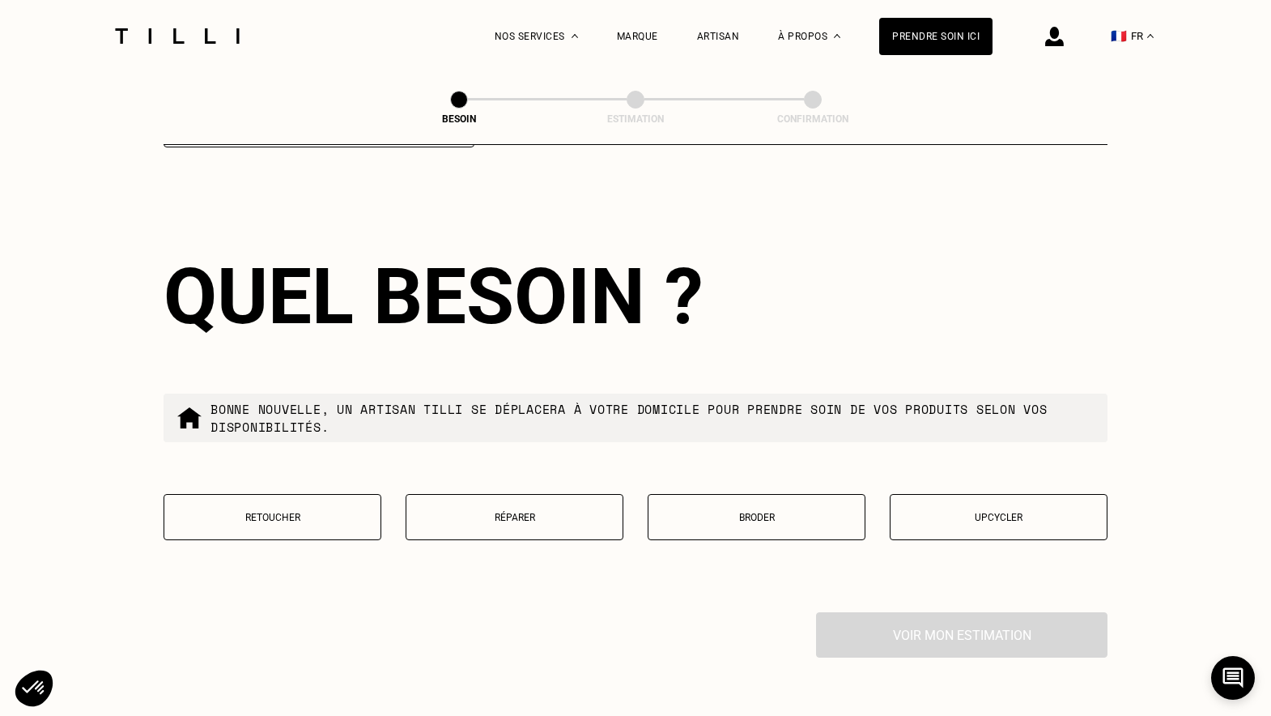
type input "75009"
click at [354, 512] on p "Retoucher" at bounding box center [272, 517] width 200 height 11
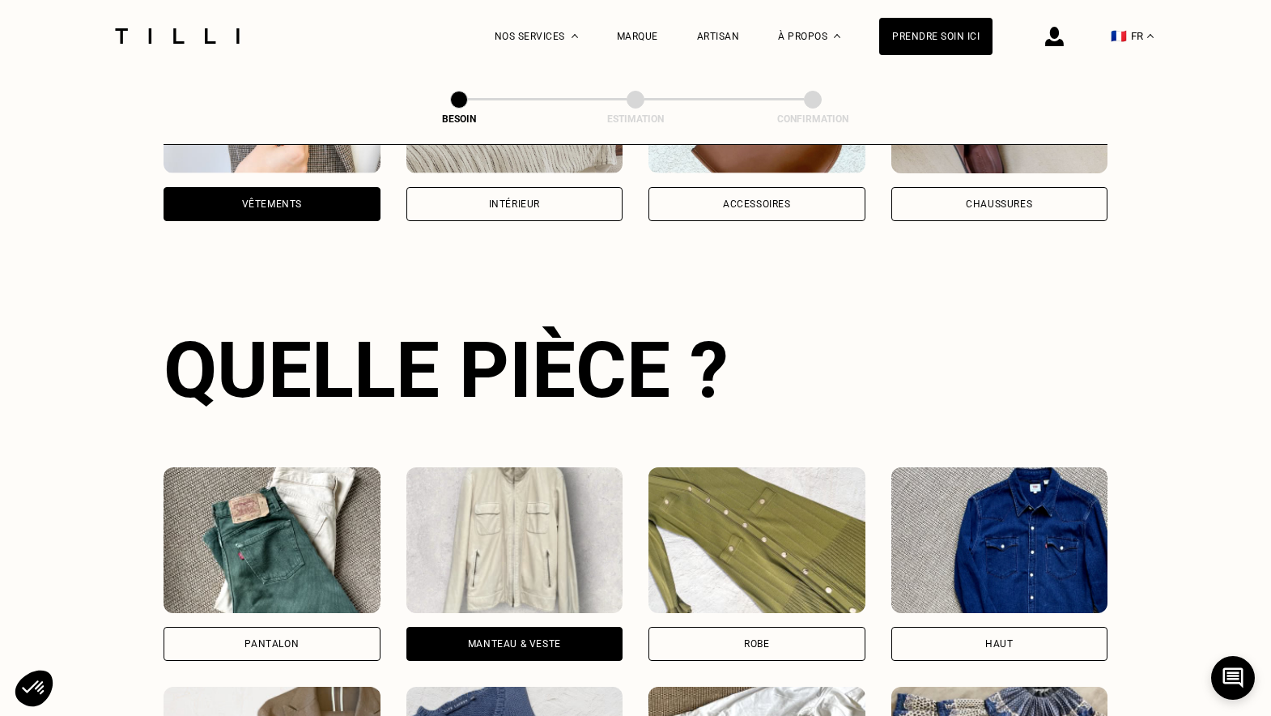
scroll to position [0, 0]
